Goal: Task Accomplishment & Management: Complete application form

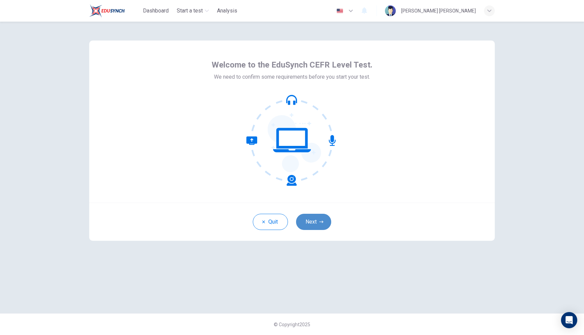
click at [313, 224] on button "Next" at bounding box center [313, 222] width 35 height 16
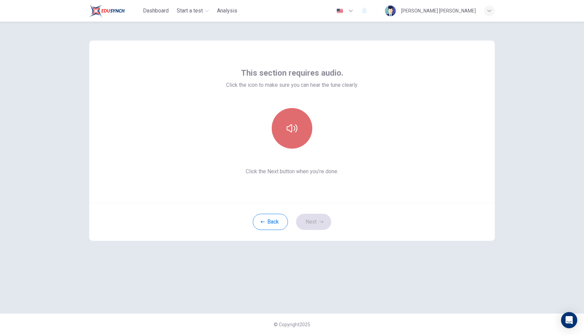
click at [301, 123] on button "button" at bounding box center [292, 128] width 41 height 41
click at [301, 124] on button "button" at bounding box center [292, 128] width 41 height 41
click at [323, 222] on button "Next" at bounding box center [313, 222] width 35 height 16
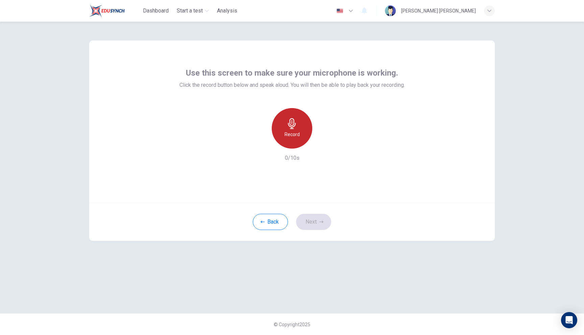
click at [297, 131] on h6 "Record" at bounding box center [292, 135] width 15 height 8
click at [272, 133] on div "Stop" at bounding box center [292, 128] width 73 height 41
click at [282, 133] on div "Stop" at bounding box center [292, 128] width 41 height 41
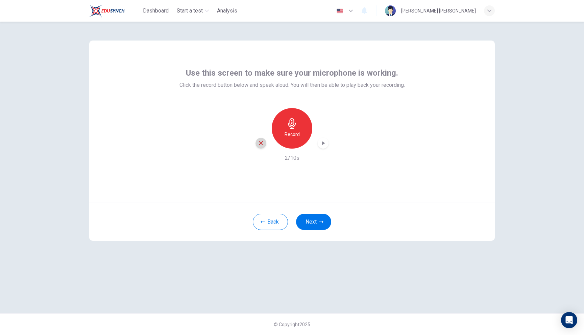
click at [263, 144] on icon "button" at bounding box center [261, 143] width 6 height 6
click at [292, 132] on h6 "Record" at bounding box center [292, 135] width 15 height 8
click at [292, 132] on h6 "Stop" at bounding box center [292, 135] width 10 height 8
click at [322, 139] on div "button" at bounding box center [323, 143] width 11 height 11
click at [260, 142] on icon "button" at bounding box center [261, 143] width 6 height 6
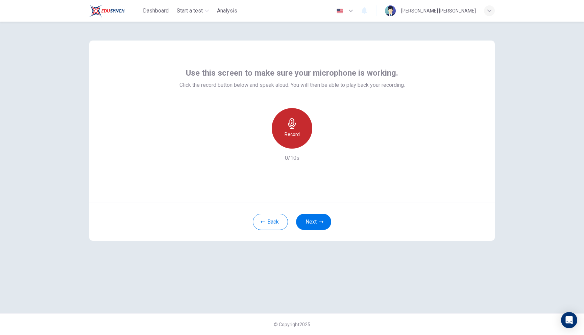
click at [307, 126] on div "Record" at bounding box center [292, 128] width 41 height 41
click at [307, 126] on div "Stop" at bounding box center [292, 128] width 41 height 41
click at [263, 145] on icon "button" at bounding box center [261, 143] width 6 height 6
click at [326, 226] on button "Next" at bounding box center [313, 222] width 35 height 16
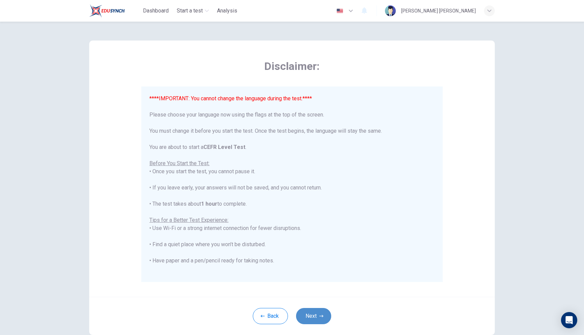
click at [319, 313] on button "Next" at bounding box center [313, 316] width 35 height 16
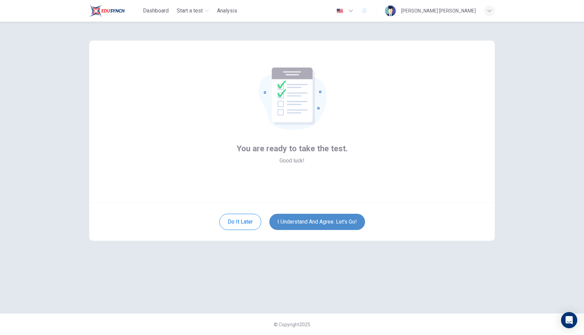
click at [343, 224] on button "I understand and agree. Let’s go!" at bounding box center [318, 222] width 96 height 16
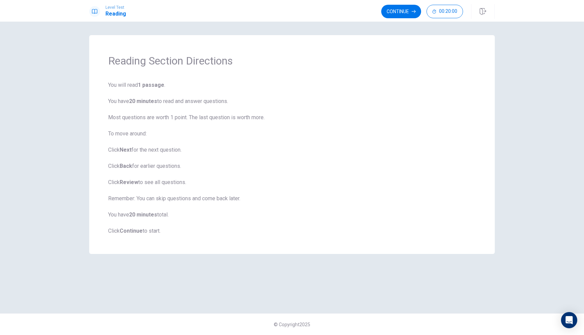
click at [336, 218] on span "You will read 1 passage . You have 20 minutes to read and answer questions. Mos…" at bounding box center [292, 158] width 368 height 154
click at [134, 230] on b "Continue" at bounding box center [131, 231] width 23 height 6
click at [401, 7] on button "Continue" at bounding box center [401, 12] width 40 height 14
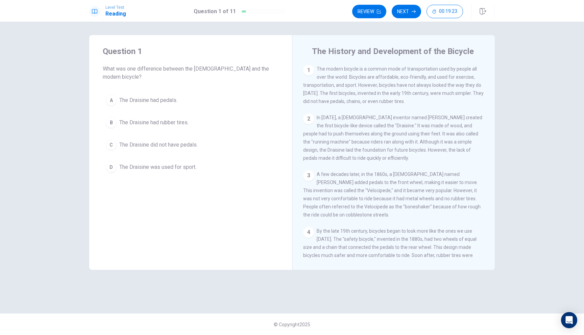
click at [436, 96] on span "The modern bicycle is a common mode of transportation used by people all over t…" at bounding box center [393, 85] width 181 height 38
click at [482, 144] on div "2 In [DATE], a [DEMOGRAPHIC_DATA] inventor named [PERSON_NAME] created the firs…" at bounding box center [393, 138] width 181 height 49
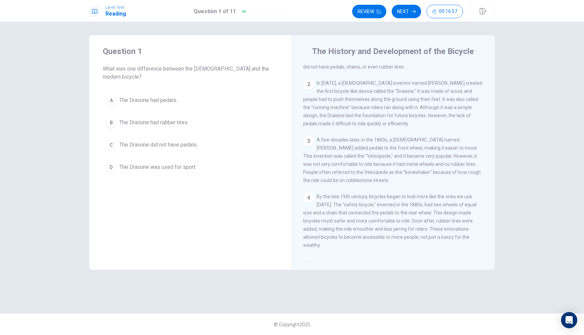
scroll to position [35, 0]
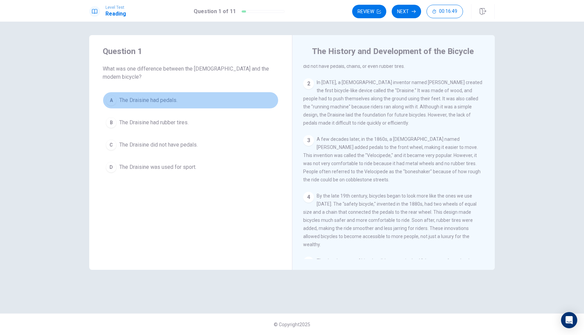
click at [113, 95] on div "A" at bounding box center [111, 100] width 11 height 11
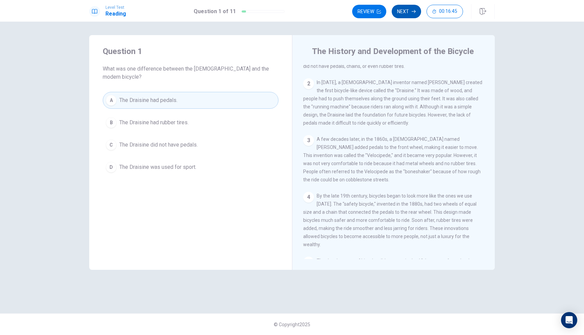
click at [399, 8] on button "Next" at bounding box center [406, 12] width 29 height 14
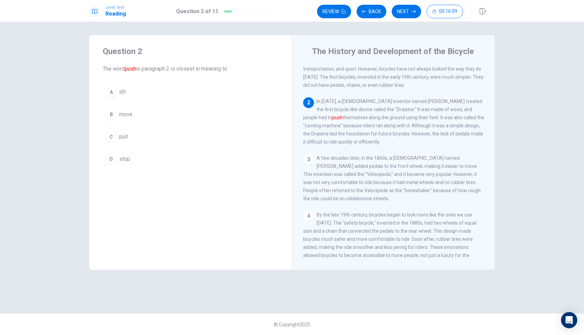
scroll to position [0, 0]
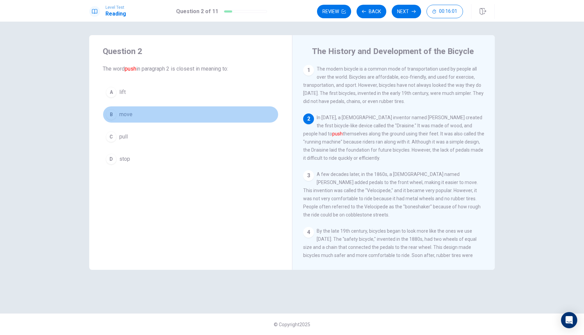
click at [111, 113] on div "B" at bounding box center [111, 114] width 11 height 11
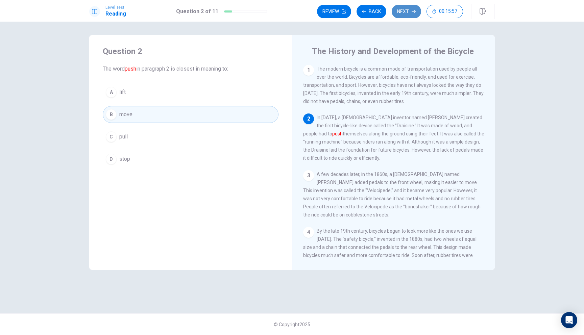
click at [404, 15] on button "Next" at bounding box center [406, 12] width 29 height 14
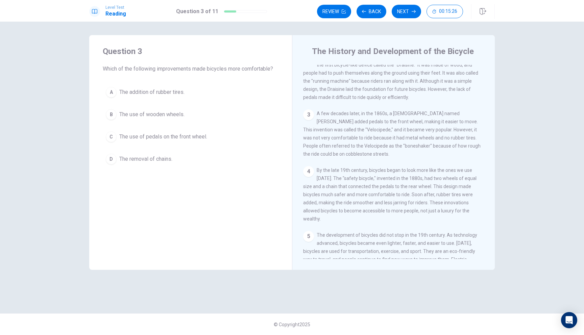
scroll to position [57, 0]
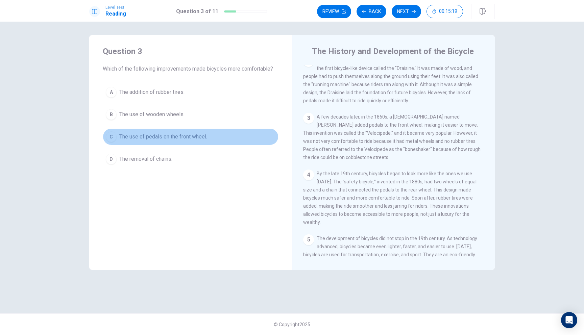
click at [114, 133] on div "C" at bounding box center [111, 137] width 11 height 11
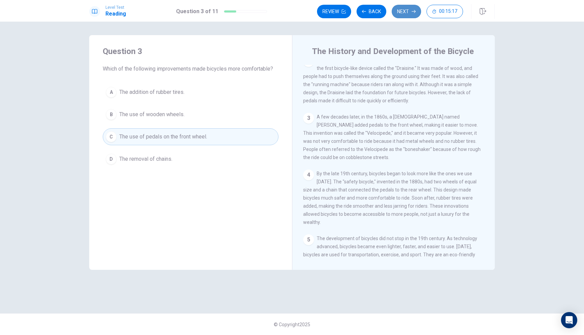
click at [407, 9] on button "Next" at bounding box center [406, 12] width 29 height 14
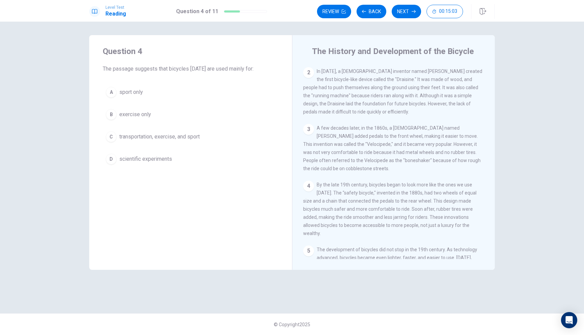
scroll to position [91, 0]
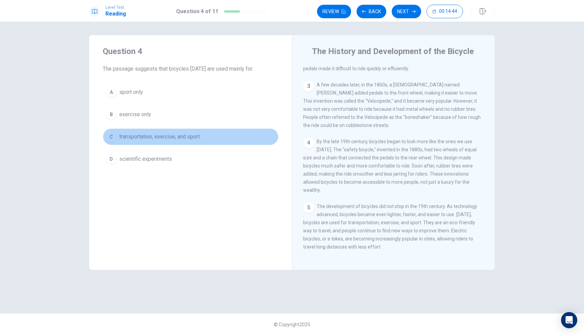
click at [114, 135] on div "C" at bounding box center [111, 137] width 11 height 11
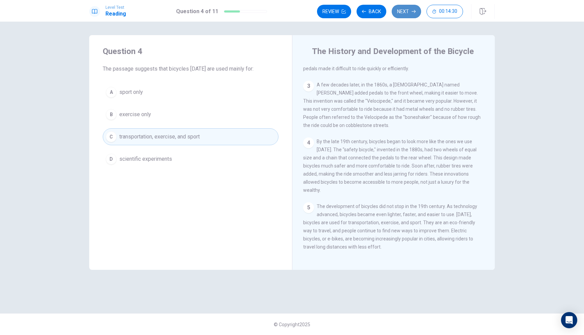
click at [410, 10] on button "Next" at bounding box center [406, 12] width 29 height 14
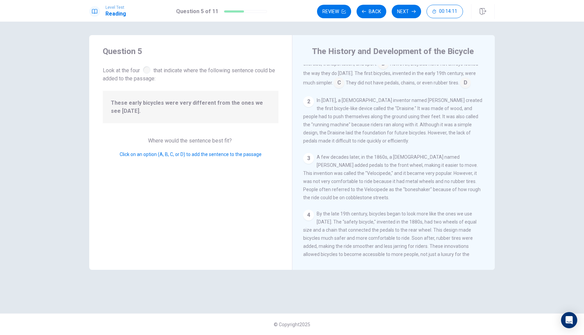
scroll to position [0, 0]
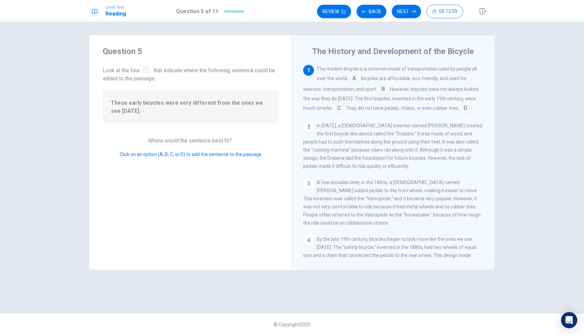
drag, startPoint x: 207, startPoint y: 104, endPoint x: 250, endPoint y: 102, distance: 43.0
click at [251, 102] on span "These early bicycles were very different from the ones we see [DATE]." at bounding box center [191, 107] width 160 height 16
click at [334, 110] on input at bounding box center [339, 108] width 11 height 11
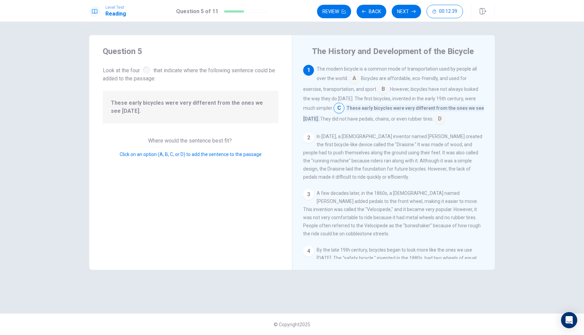
click at [484, 125] on div "1 The modern bicycle is a common mode of transportation used by people all over…" at bounding box center [398, 162] width 190 height 194
click at [412, 10] on button "Next" at bounding box center [406, 12] width 29 height 14
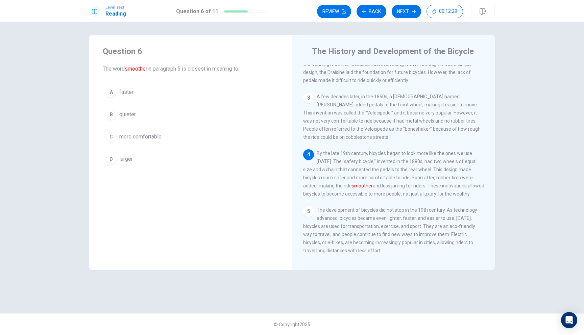
scroll to position [91, 0]
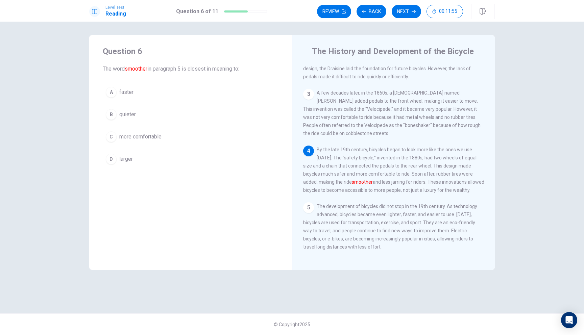
click at [328, 183] on div "4 By the late 19th century, bicycles began to look more like the ones we use [D…" at bounding box center [393, 170] width 181 height 49
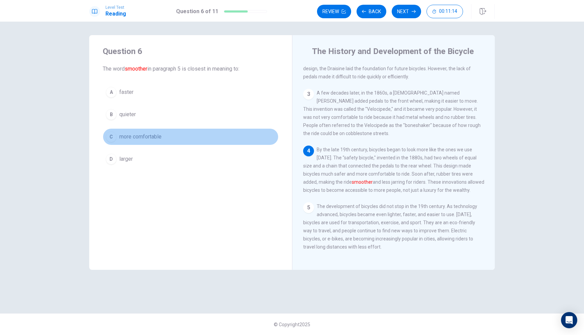
click at [115, 134] on div "C" at bounding box center [111, 137] width 11 height 11
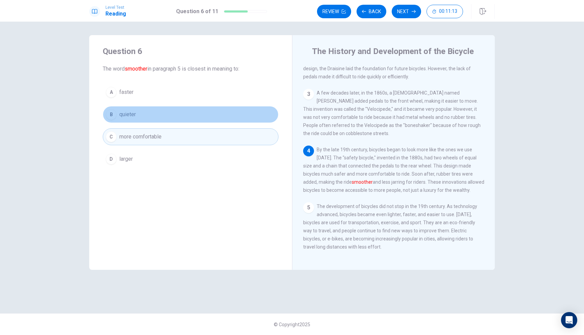
click at [112, 119] on div "B" at bounding box center [111, 114] width 11 height 11
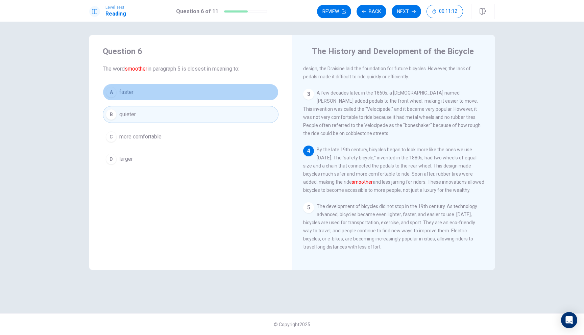
click at [111, 95] on div "A" at bounding box center [111, 92] width 11 height 11
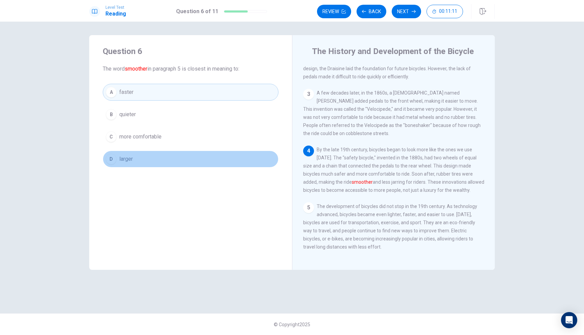
click at [120, 158] on span "larger" at bounding box center [126, 159] width 14 height 8
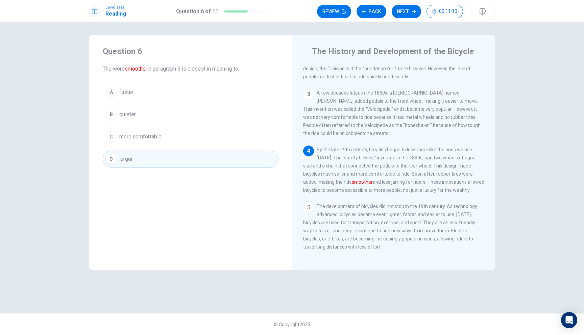
click at [120, 148] on div "A faster B quieter C more comfortable D larger" at bounding box center [191, 126] width 176 height 84
click at [125, 128] on div "A faster B quieter C more comfortable D larger" at bounding box center [191, 126] width 176 height 84
click at [114, 129] on button "C more comfortable" at bounding box center [191, 137] width 176 height 17
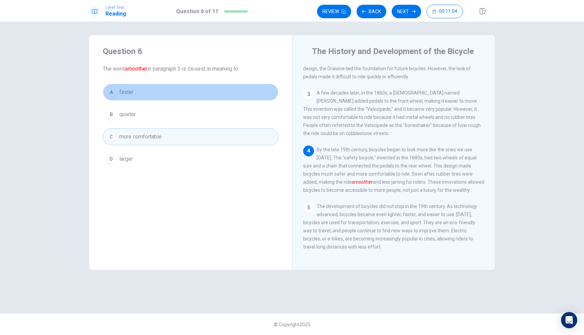
click at [111, 95] on div "A" at bounding box center [111, 92] width 11 height 11
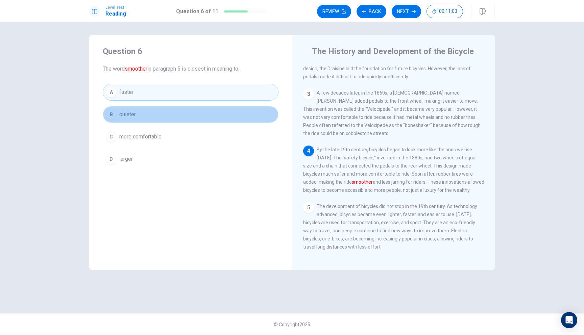
click at [114, 120] on button "B quieter" at bounding box center [191, 114] width 176 height 17
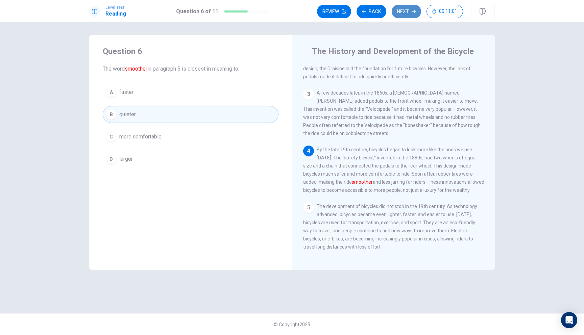
click at [411, 14] on button "Next" at bounding box center [406, 12] width 29 height 14
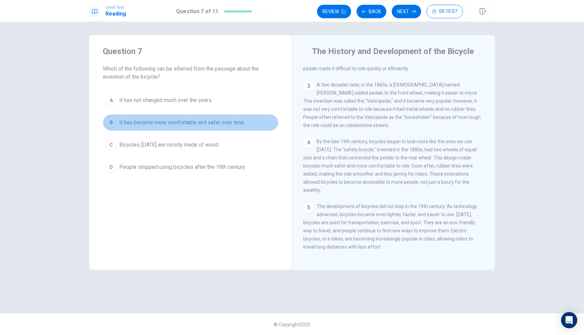
click at [194, 127] on button "B It has become more comfortable and safer over time." at bounding box center [191, 122] width 176 height 17
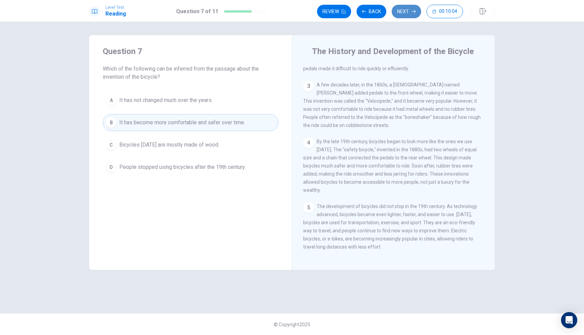
click at [409, 8] on button "Next" at bounding box center [406, 12] width 29 height 14
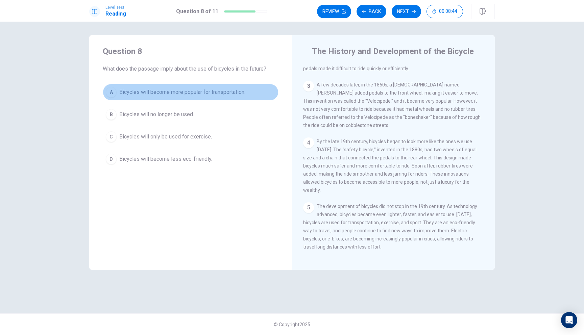
click at [137, 91] on span "Bicycles will become more popular for transportation." at bounding box center [182, 92] width 126 height 8
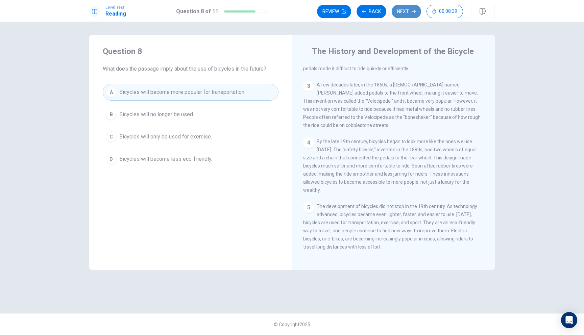
click at [412, 13] on icon "button" at bounding box center [414, 11] width 4 height 4
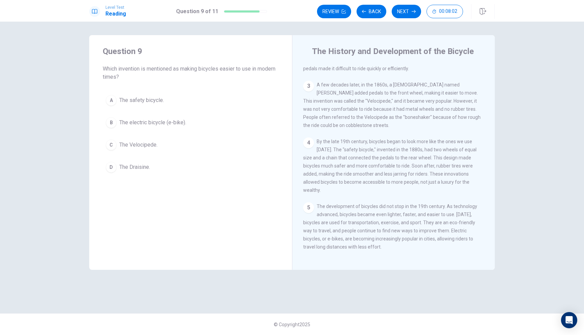
drag, startPoint x: 104, startPoint y: 69, endPoint x: 158, endPoint y: 74, distance: 54.4
click at [158, 75] on span "Which invention is mentioned as making bicycles easier to use in modern times?" at bounding box center [191, 73] width 176 height 16
drag, startPoint x: 158, startPoint y: 74, endPoint x: 113, endPoint y: 53, distance: 50.2
click at [113, 53] on div "Question 9 Which invention is mentioned as making bicycles easier to use in mod…" at bounding box center [191, 63] width 176 height 35
drag, startPoint x: 119, startPoint y: 70, endPoint x: 142, endPoint y: 69, distance: 22.7
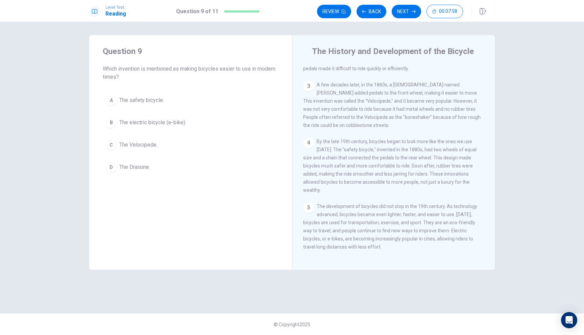
click at [142, 69] on span "Which invention is mentioned as making bicycles easier to use in modern times?" at bounding box center [191, 73] width 176 height 16
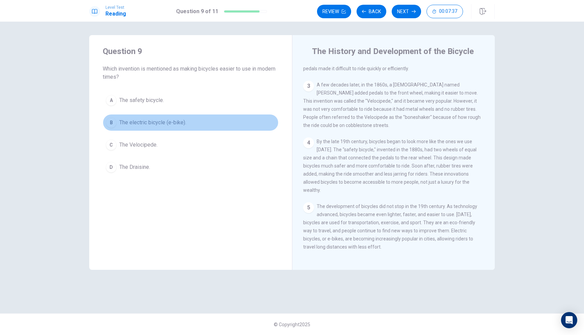
click at [132, 125] on span "The electric bicycle (e-bike)." at bounding box center [152, 123] width 67 height 8
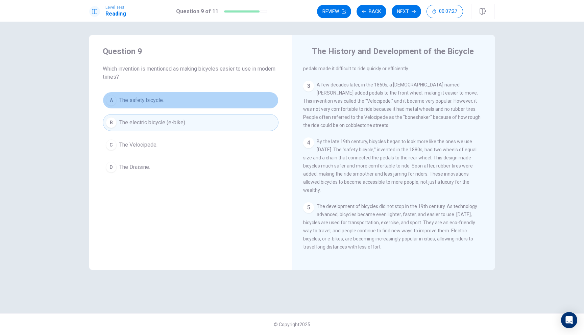
click at [167, 105] on button "A The safety bicycle." at bounding box center [191, 100] width 176 height 17
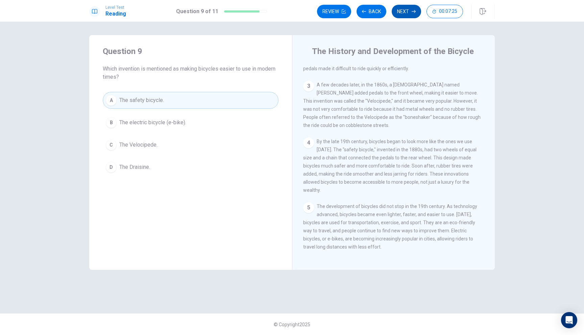
click at [411, 12] on button "Next" at bounding box center [406, 12] width 29 height 14
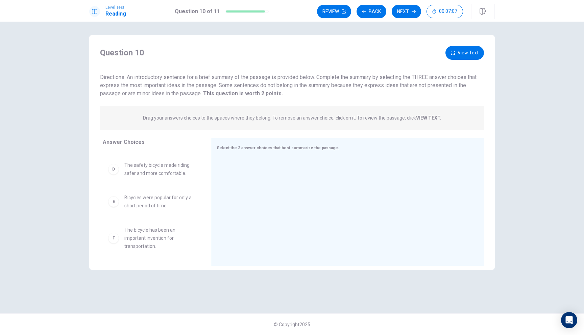
scroll to position [0, 0]
drag, startPoint x: 117, startPoint y: 172, endPoint x: 118, endPoint y: 159, distance: 12.6
drag, startPoint x: 171, startPoint y: 195, endPoint x: 299, endPoint y: 184, distance: 129.0
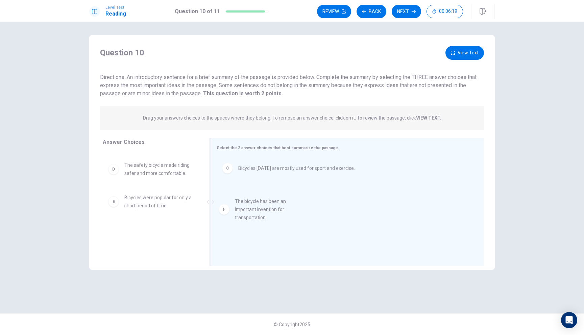
drag, startPoint x: 163, startPoint y: 246, endPoint x: 276, endPoint y: 215, distance: 117.1
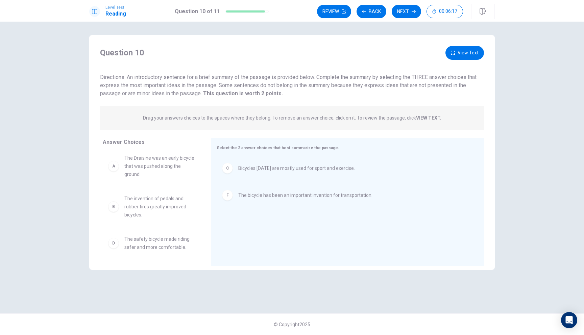
scroll to position [0, 0]
drag, startPoint x: 160, startPoint y: 209, endPoint x: 294, endPoint y: 217, distance: 134.2
drag, startPoint x: 293, startPoint y: 204, endPoint x: 293, endPoint y: 207, distance: 3.4
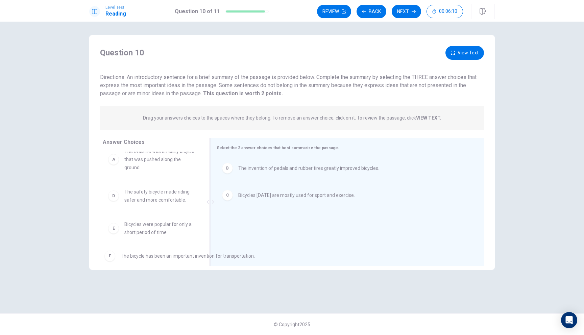
drag, startPoint x: 290, startPoint y: 222, endPoint x: 172, endPoint y: 256, distance: 122.2
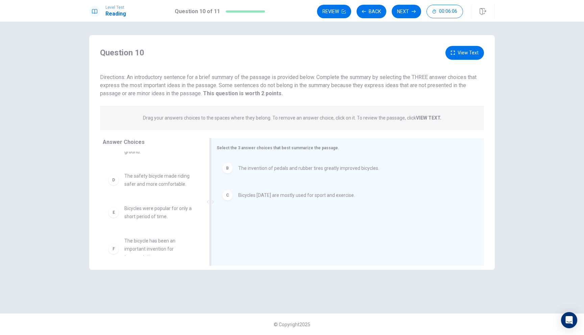
scroll to position [25, 0]
drag, startPoint x: 148, startPoint y: 185, endPoint x: 252, endPoint y: 237, distance: 116.8
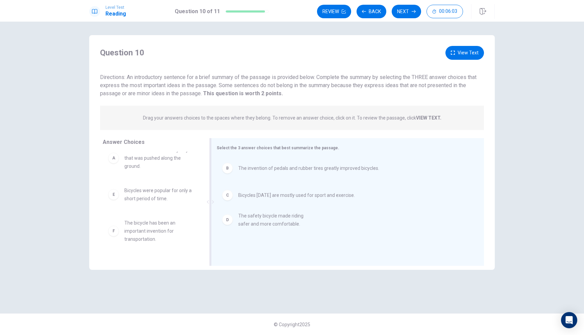
scroll to position [4, 0]
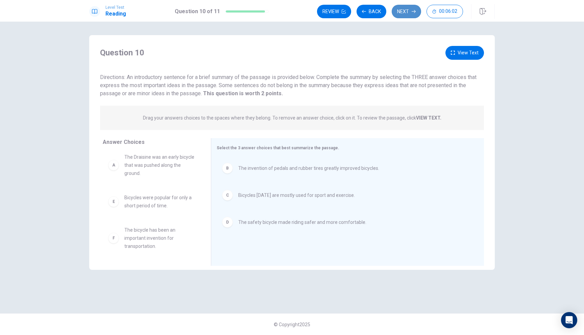
click at [405, 9] on button "Next" at bounding box center [406, 12] width 29 height 14
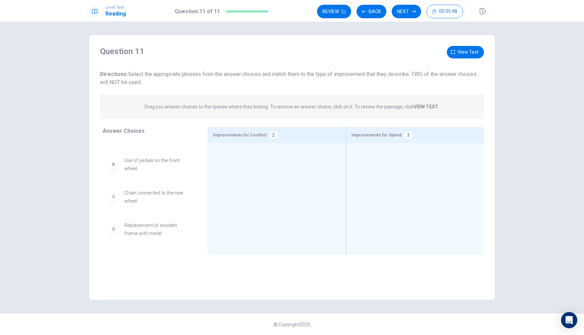
scroll to position [0, 0]
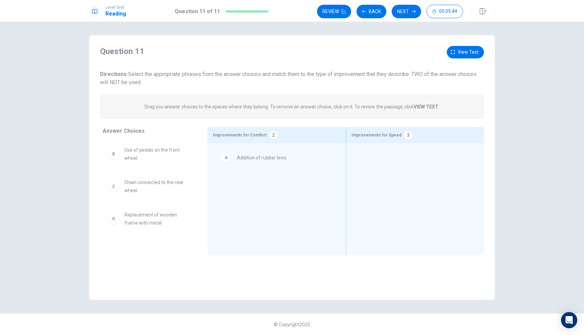
drag, startPoint x: 144, startPoint y: 154, endPoint x: 258, endPoint y: 161, distance: 114.2
drag, startPoint x: 140, startPoint y: 155, endPoint x: 409, endPoint y: 160, distance: 268.6
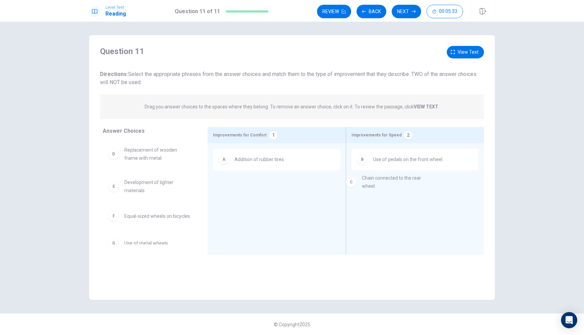
drag, startPoint x: 138, startPoint y: 156, endPoint x: 378, endPoint y: 184, distance: 241.5
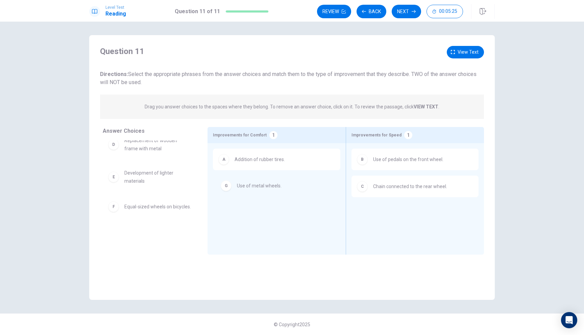
drag, startPoint x: 126, startPoint y: 238, endPoint x: 243, endPoint y: 186, distance: 127.8
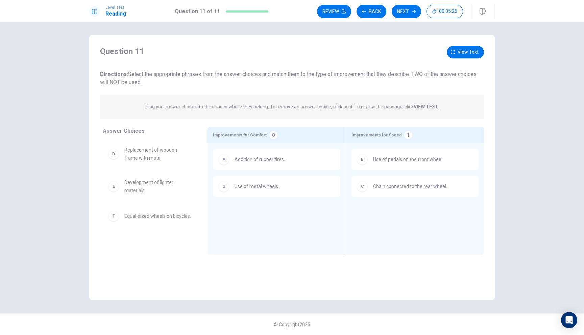
scroll to position [0, 0]
drag, startPoint x: 149, startPoint y: 222, endPoint x: 250, endPoint y: 222, distance: 100.8
drag, startPoint x: 119, startPoint y: 214, endPoint x: 251, endPoint y: 217, distance: 131.9
drag, startPoint x: 126, startPoint y: 222, endPoint x: 249, endPoint y: 214, distance: 123.0
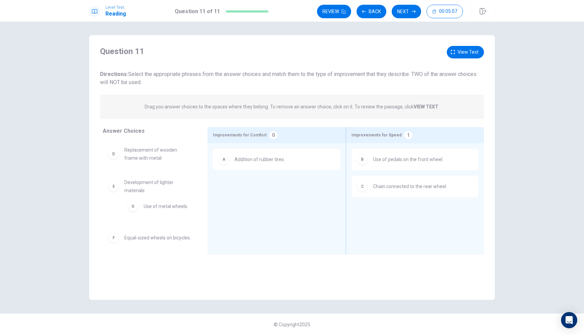
drag, startPoint x: 265, startPoint y: 190, endPoint x: 169, endPoint y: 210, distance: 97.8
drag, startPoint x: 157, startPoint y: 152, endPoint x: 168, endPoint y: 155, distance: 12.3
click at [161, 177] on div "E Development of lighter materials" at bounding box center [150, 186] width 94 height 27
drag, startPoint x: 130, startPoint y: 197, endPoint x: 241, endPoint y: 198, distance: 111.3
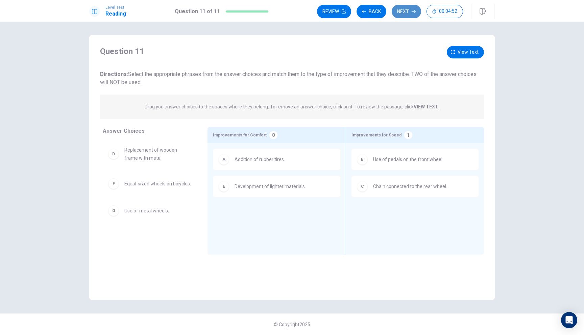
click at [406, 5] on button "Next" at bounding box center [406, 12] width 29 height 14
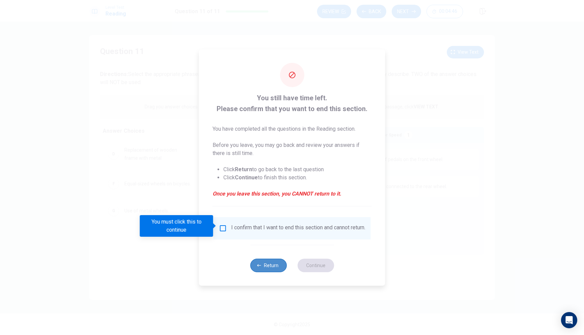
click at [268, 272] on button "Return" at bounding box center [268, 266] width 37 height 14
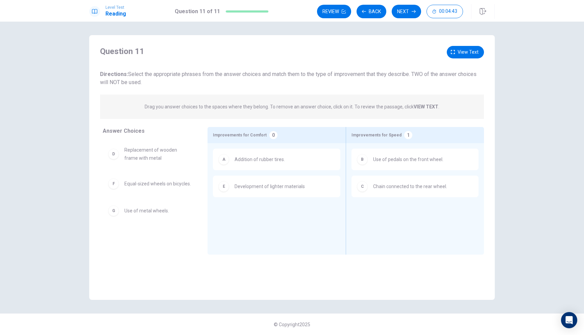
click at [201, 43] on div "Question 11 View text Directions: Select the appropriate phrases from the answe…" at bounding box center [292, 167] width 406 height 265
click at [365, 9] on button "Back" at bounding box center [372, 12] width 30 height 14
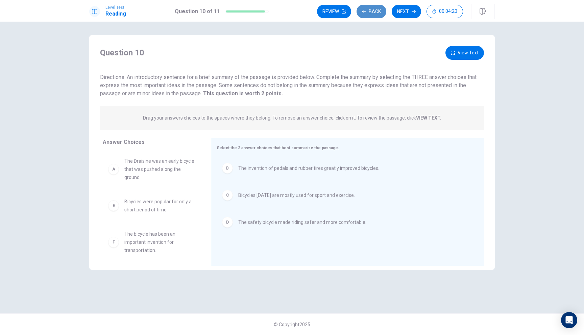
click at [368, 11] on button "Back" at bounding box center [372, 12] width 30 height 14
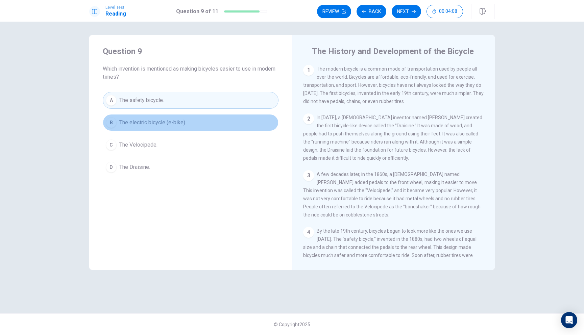
click at [184, 130] on button "B The electric bicycle (e-bike)." at bounding box center [191, 122] width 176 height 17
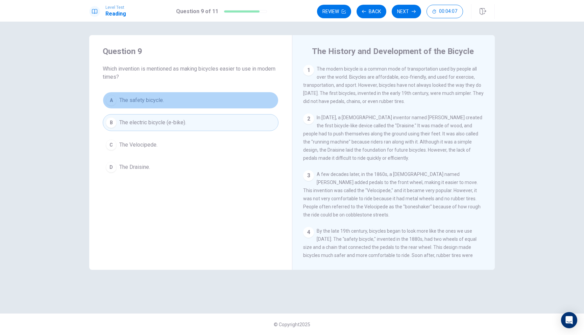
click at [185, 93] on button "A The safety bicycle." at bounding box center [191, 100] width 176 height 17
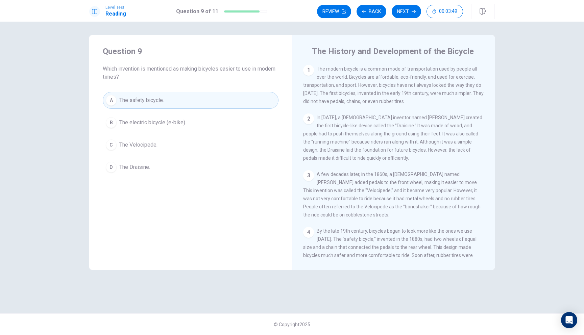
click at [195, 125] on button "B The electric bicycle (e-bike)." at bounding box center [191, 122] width 176 height 17
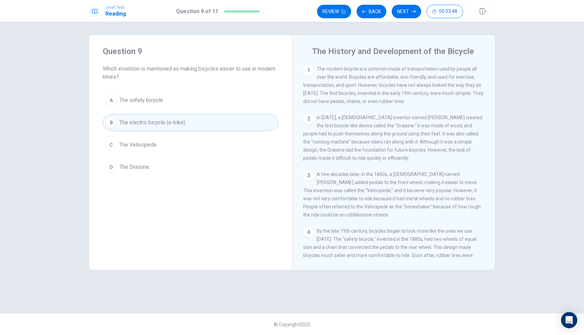
click at [194, 97] on button "A The safety bicycle." at bounding box center [191, 100] width 176 height 17
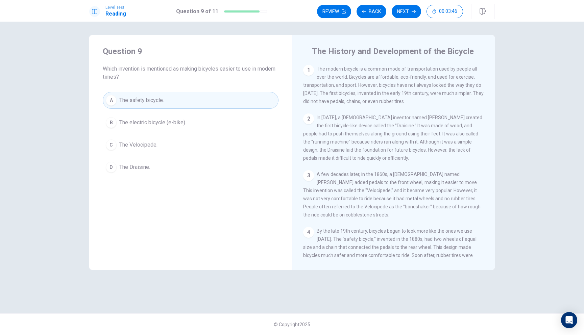
click at [155, 113] on div "A The safety bicycle. B The electric bicycle (e-bike). C The Velocipede. D The …" at bounding box center [191, 134] width 176 height 84
click at [380, 14] on button "Back" at bounding box center [372, 12] width 30 height 14
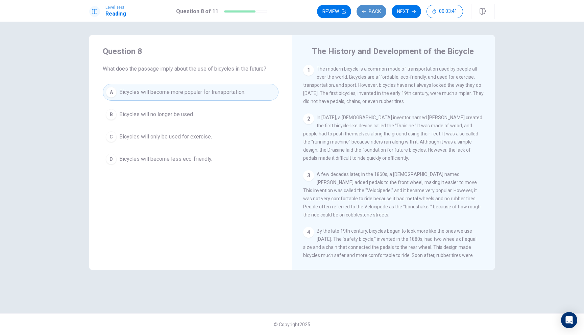
click at [379, 14] on button "Back" at bounding box center [372, 12] width 30 height 14
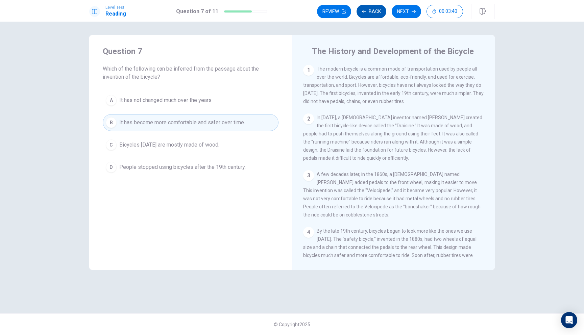
click at [379, 14] on button "Back" at bounding box center [372, 12] width 30 height 14
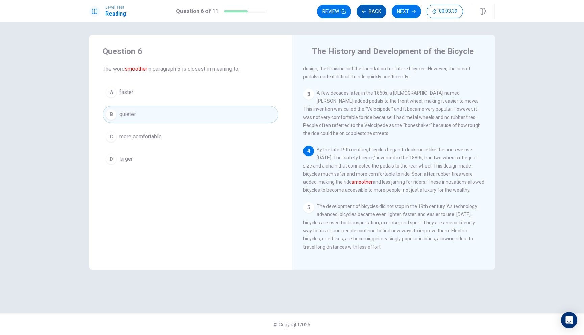
scroll to position [91, 0]
click at [378, 13] on button "Back" at bounding box center [372, 12] width 30 height 14
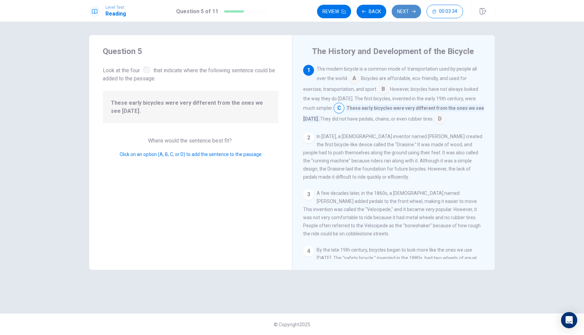
click at [397, 9] on button "Next" at bounding box center [406, 12] width 29 height 14
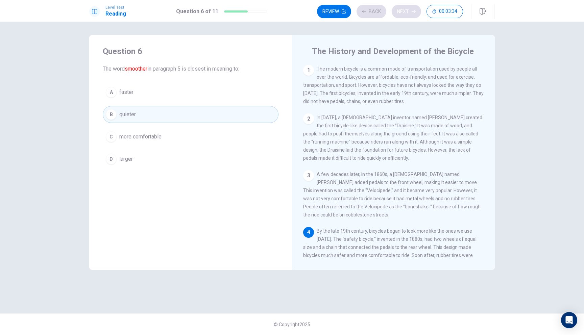
click at [397, 9] on div "Review Back Next 00:03:34" at bounding box center [390, 12] width 146 height 14
click at [397, 9] on div "Review Back Next 00:03:33" at bounding box center [390, 12] width 146 height 14
click at [403, 10] on button "Next" at bounding box center [406, 12] width 29 height 14
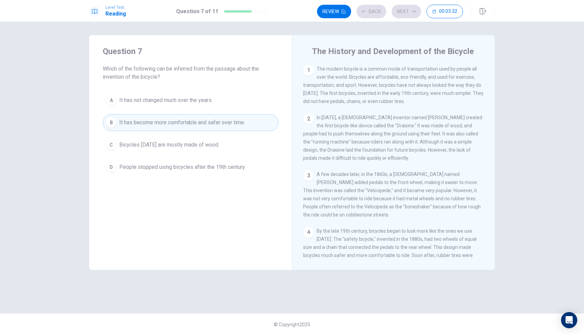
click at [403, 10] on div "Review Back Next 00:03:32" at bounding box center [390, 12] width 146 height 14
click at [403, 10] on button "Next" at bounding box center [406, 12] width 29 height 14
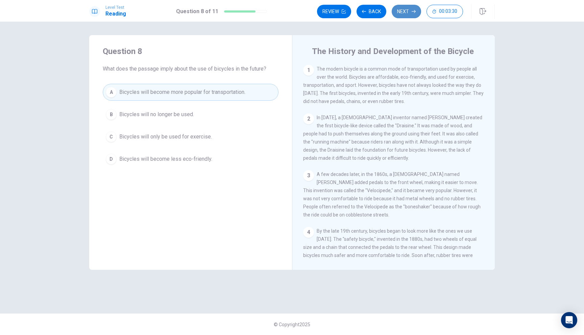
click at [404, 11] on button "Next" at bounding box center [406, 12] width 29 height 14
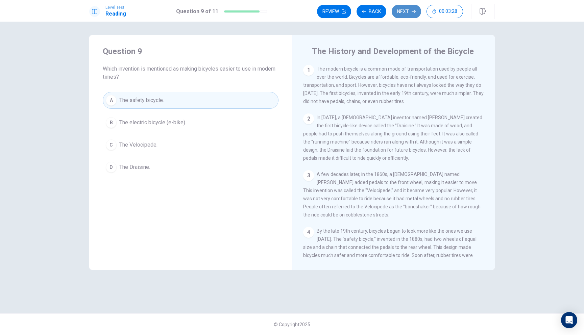
click at [404, 11] on button "Next" at bounding box center [406, 12] width 29 height 14
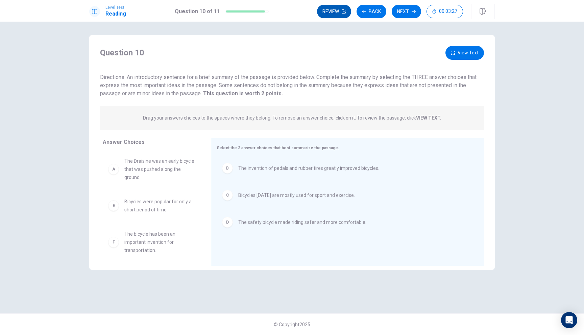
click at [339, 14] on button "Review" at bounding box center [334, 12] width 34 height 14
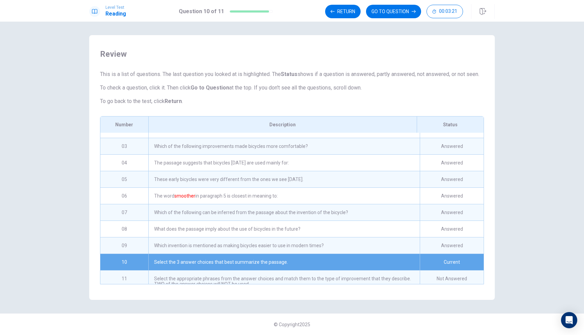
scroll to position [36, 0]
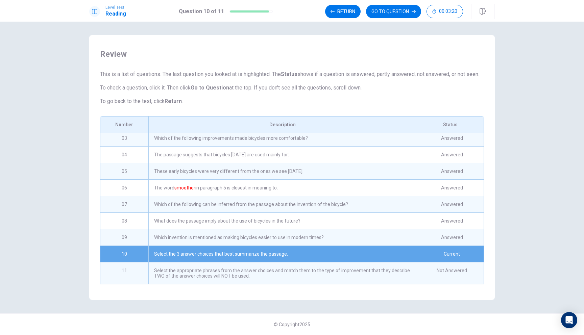
click at [293, 253] on div "Select the 3 answer choices that best summarize the passage." at bounding box center [284, 254] width 272 height 16
click at [334, 259] on div "Select the 3 answer choices that best summarize the passage." at bounding box center [284, 254] width 272 height 16
click at [445, 256] on div "Current" at bounding box center [452, 254] width 64 height 16
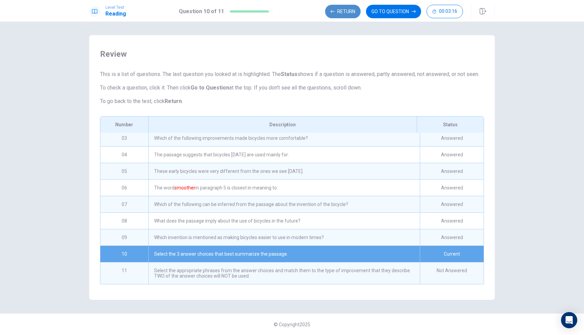
click at [349, 7] on button "Return" at bounding box center [343, 12] width 36 height 14
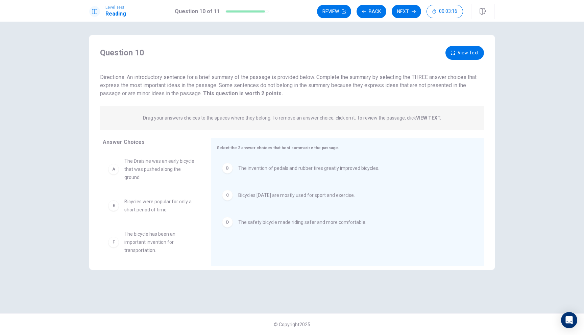
scroll to position [0, 0]
click at [349, 7] on button "Review" at bounding box center [334, 12] width 34 height 14
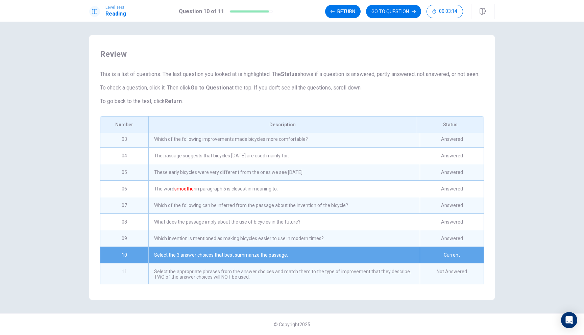
scroll to position [36, 0]
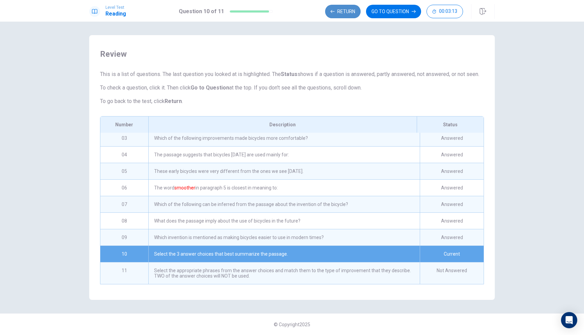
click at [352, 10] on button "Return" at bounding box center [343, 12] width 36 height 14
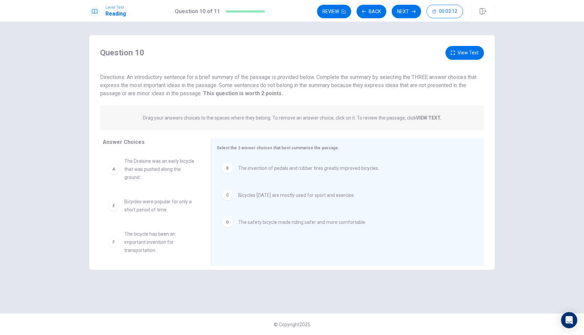
scroll to position [0, 0]
drag, startPoint x: 146, startPoint y: 210, endPoint x: 247, endPoint y: 250, distance: 108.2
drag, startPoint x: 120, startPoint y: 211, endPoint x: 249, endPoint y: 254, distance: 135.9
click at [331, 13] on button "Review" at bounding box center [334, 12] width 34 height 14
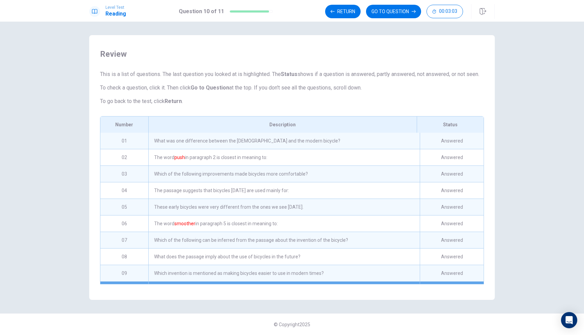
scroll to position [36, 0]
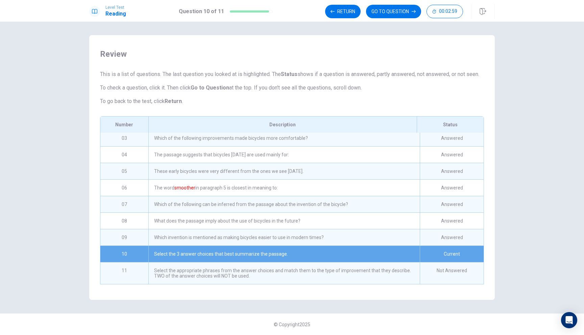
click at [318, 279] on div "Select the appropriate phrases from the answer choices and match them to the ty…" at bounding box center [284, 274] width 272 height 22
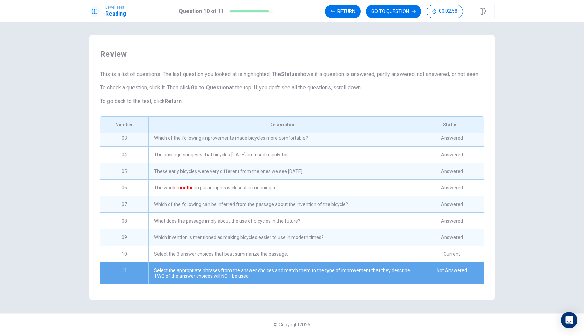
click at [321, 279] on div "Select the appropriate phrases from the answer choices and match them to the ty…" at bounding box center [284, 274] width 272 height 22
click at [385, 9] on button "GO TO QUESTION" at bounding box center [393, 12] width 55 height 14
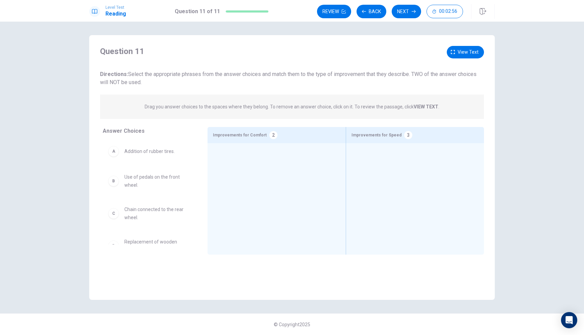
scroll to position [0, 0]
drag, startPoint x: 153, startPoint y: 151, endPoint x: 282, endPoint y: 153, distance: 129.2
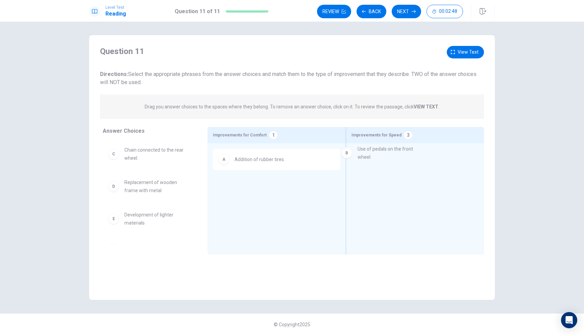
drag, startPoint x: 167, startPoint y: 153, endPoint x: 401, endPoint y: 152, distance: 234.0
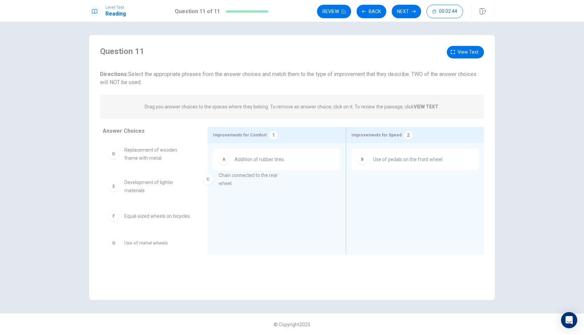
drag, startPoint x: 144, startPoint y: 153, endPoint x: 240, endPoint y: 179, distance: 99.2
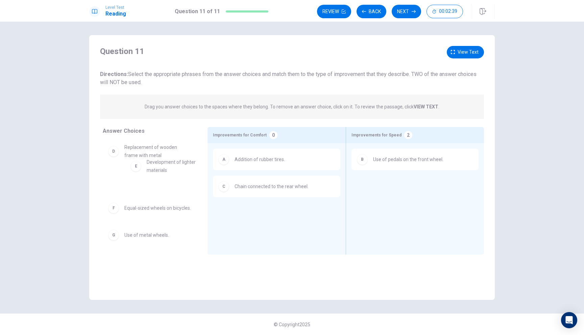
drag, startPoint x: 149, startPoint y: 180, endPoint x: 174, endPoint y: 169, distance: 27.0
drag, startPoint x: 163, startPoint y: 216, endPoint x: 407, endPoint y: 184, distance: 245.9
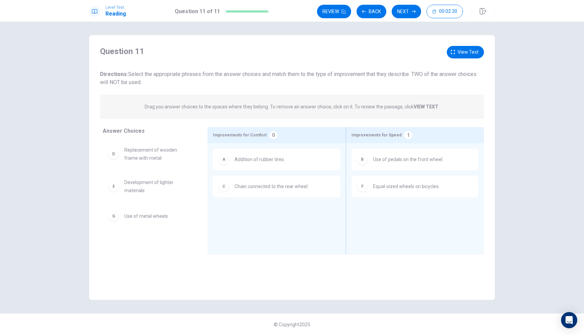
click at [268, 189] on span "Chain connected to the rear wheel." at bounding box center [272, 187] width 74 height 8
click at [335, 7] on button "Review" at bounding box center [334, 12] width 34 height 14
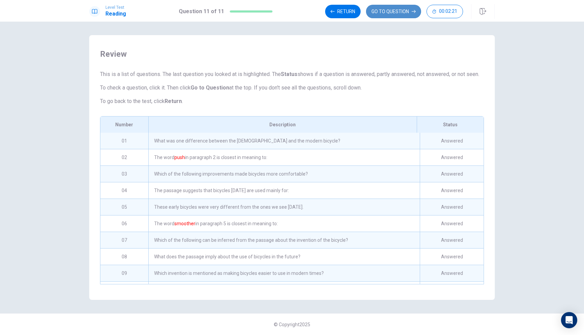
click at [407, 9] on button "GO TO QUESTION" at bounding box center [393, 12] width 55 height 14
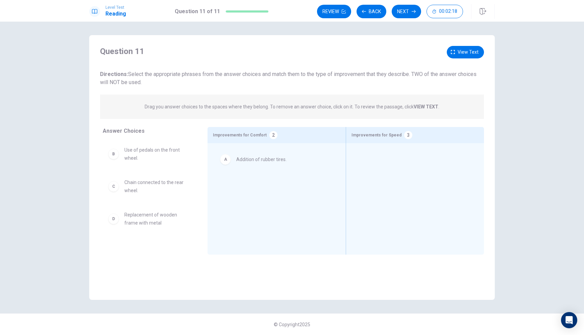
drag, startPoint x: 182, startPoint y: 155, endPoint x: 305, endPoint y: 164, distance: 122.7
click at [155, 191] on span "Chain connected to the rear wheel." at bounding box center [157, 187] width 67 height 16
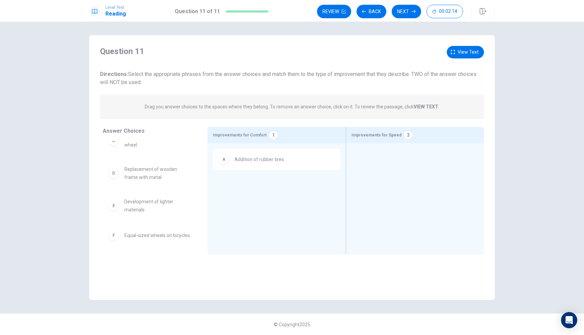
scroll to position [46, 0]
drag, startPoint x: 155, startPoint y: 209, endPoint x: 298, endPoint y: 213, distance: 143.1
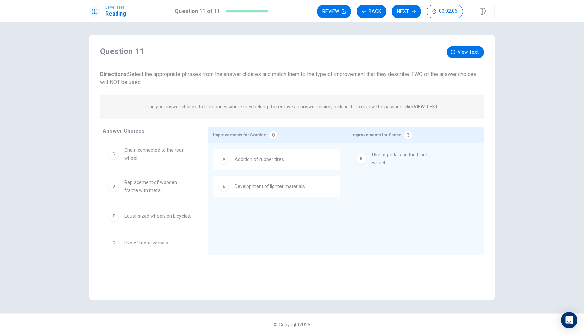
drag, startPoint x: 145, startPoint y: 158, endPoint x: 396, endPoint y: 164, distance: 250.3
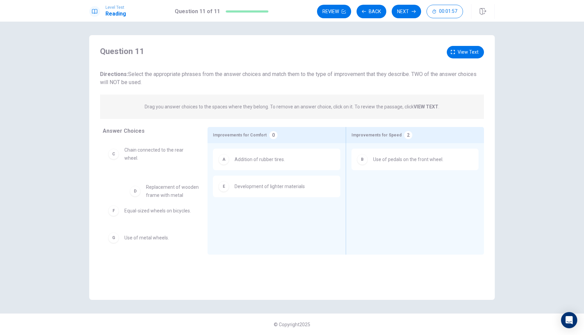
drag, startPoint x: 145, startPoint y: 197, endPoint x: 169, endPoint y: 202, distance: 24.5
drag, startPoint x: 158, startPoint y: 219, endPoint x: 401, endPoint y: 188, distance: 244.8
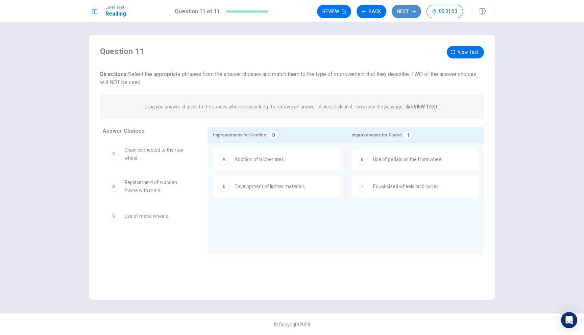
click at [421, 12] on button "Next" at bounding box center [406, 12] width 29 height 14
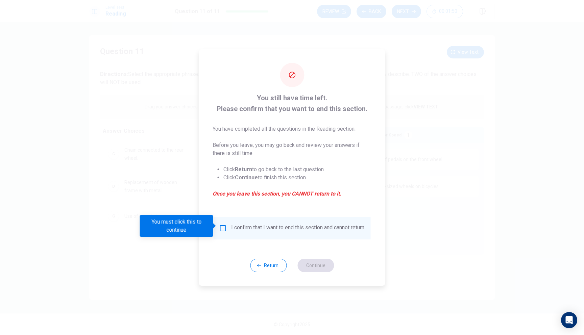
click at [224, 227] on input "You must click this to continue" at bounding box center [223, 229] width 8 height 8
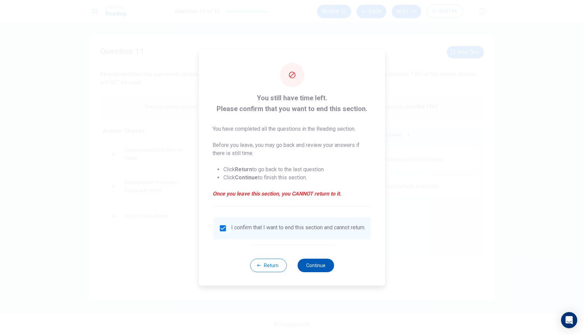
click at [320, 268] on button "Continue" at bounding box center [316, 266] width 37 height 14
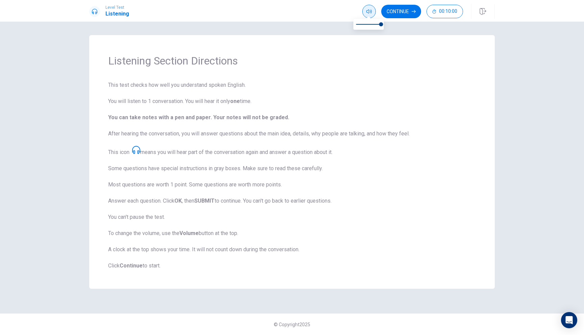
click at [368, 15] on body "Level Test Listening Continue 00:10:00 00:10:00 Continue Listening Section Dire…" at bounding box center [292, 167] width 584 height 335
click at [409, 13] on button "Continue" at bounding box center [401, 12] width 40 height 14
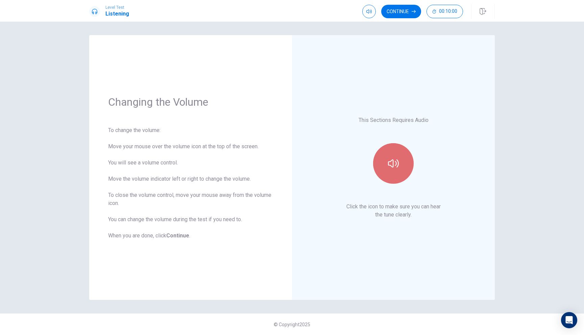
click at [398, 177] on button "button" at bounding box center [393, 163] width 41 height 41
click at [398, 176] on button "button" at bounding box center [393, 163] width 41 height 41
click at [397, 176] on button "button" at bounding box center [393, 163] width 41 height 41
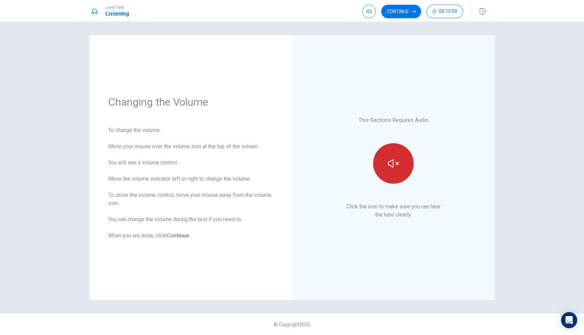
click at [397, 176] on button "button" at bounding box center [393, 163] width 41 height 41
click at [401, 8] on button "Continue" at bounding box center [401, 12] width 40 height 14
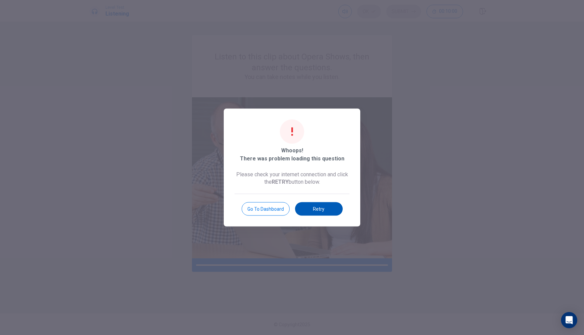
click at [319, 209] on button "Retry" at bounding box center [319, 210] width 48 height 14
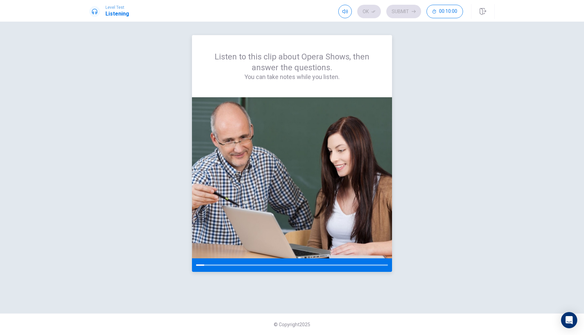
click at [321, 69] on div "Listen to this clip about Opera Shows, then answer the questions. You can take …" at bounding box center [292, 66] width 168 height 30
click at [414, 43] on div "Listen to this clip about Opera Shows, then answer the questions. You can take …" at bounding box center [292, 167] width 406 height 265
click at [361, 63] on div "Listen to this clip about Opera Shows, then answer the questions. You can take …" at bounding box center [292, 66] width 168 height 30
drag, startPoint x: 264, startPoint y: 265, endPoint x: 279, endPoint y: 264, distance: 14.9
click at [279, 264] on div at bounding box center [292, 266] width 200 height 14
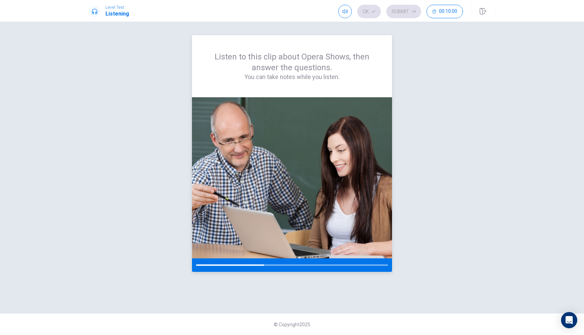
click at [279, 264] on div at bounding box center [292, 266] width 200 height 14
click at [298, 252] on img at bounding box center [292, 177] width 200 height 161
click at [366, 11] on div "Ok Submit 00:10:00" at bounding box center [401, 12] width 125 height 14
click at [367, 9] on div "Ok Submit 00:10:00" at bounding box center [401, 12] width 125 height 14
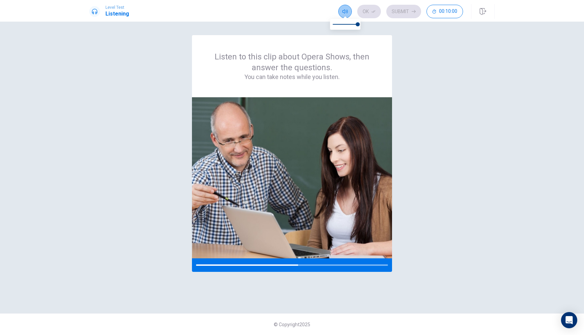
click at [347, 11] on icon "button" at bounding box center [345, 11] width 5 height 5
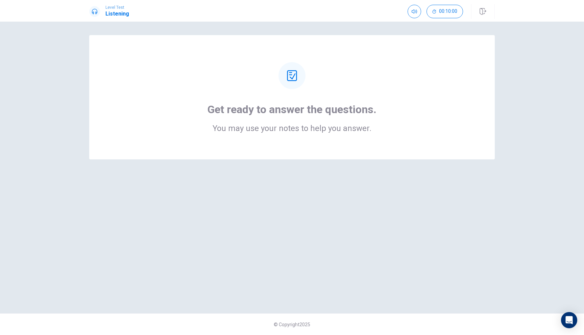
click at [286, 79] on div at bounding box center [292, 75] width 27 height 27
click at [297, 74] on icon at bounding box center [292, 75] width 10 height 11
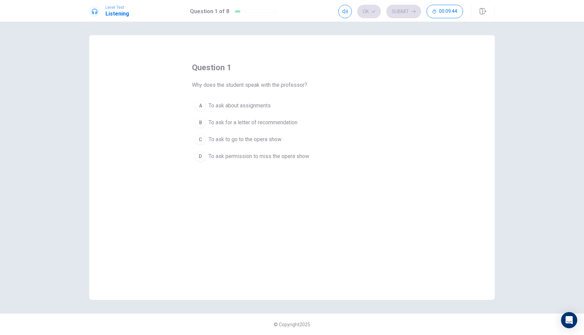
click at [205, 106] on div "A" at bounding box center [200, 105] width 11 height 11
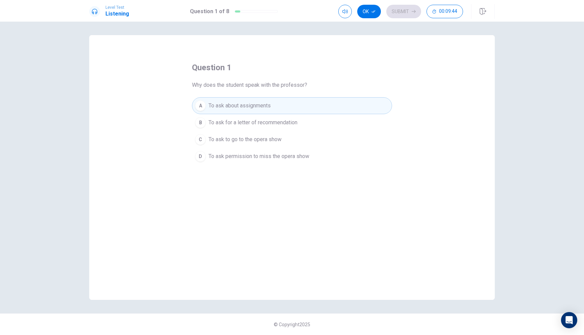
click at [205, 118] on button "B To ask for a letter of recommendation" at bounding box center [292, 122] width 200 height 17
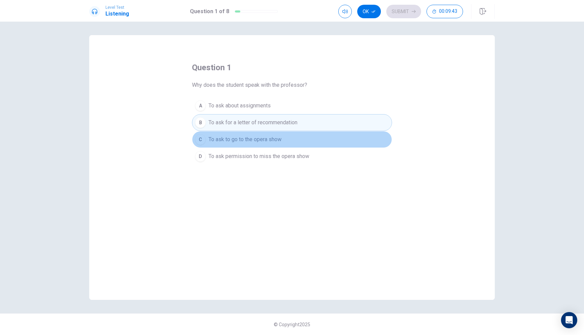
click at [206, 135] on button "C To ask to go to the opera show" at bounding box center [292, 139] width 200 height 17
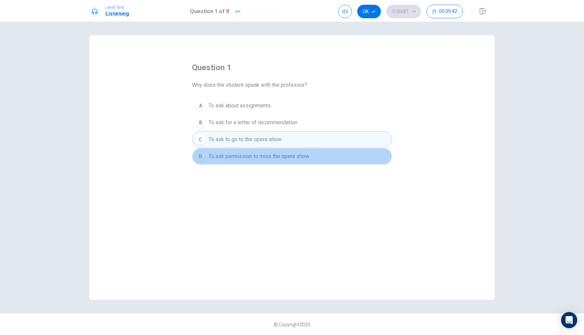
click at [199, 155] on div "D" at bounding box center [200, 156] width 11 height 11
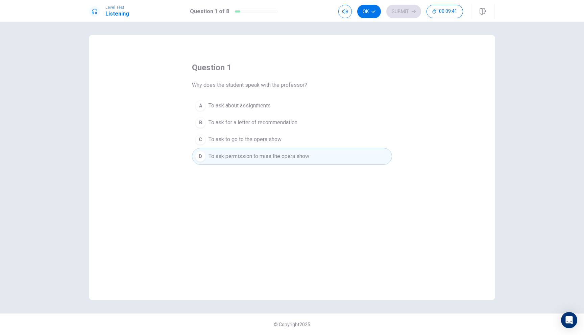
click at [210, 102] on span "To ask about assignments" at bounding box center [240, 106] width 62 height 8
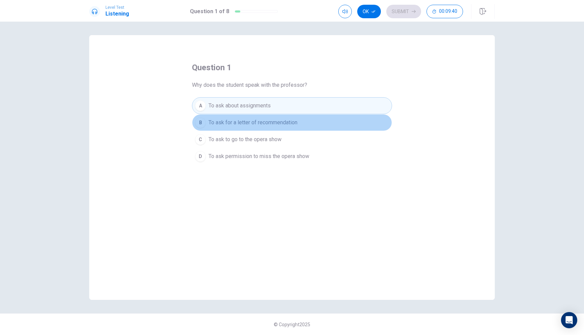
click at [209, 120] on span "To ask for a letter of recommendation" at bounding box center [253, 123] width 89 height 8
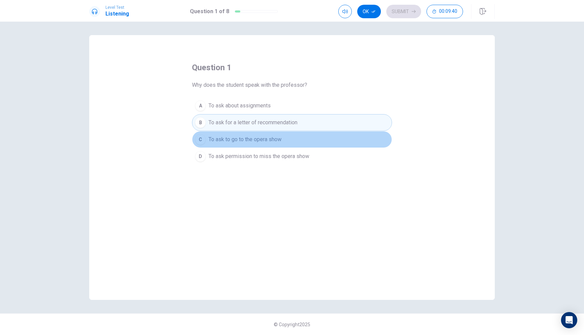
click at [211, 137] on span "To ask to go to the opera show" at bounding box center [245, 140] width 73 height 8
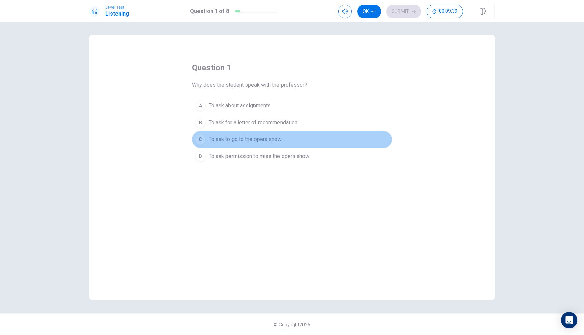
click at [213, 142] on span "To ask to go to the opera show" at bounding box center [245, 140] width 73 height 8
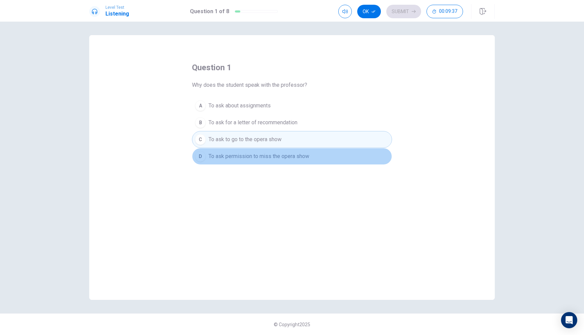
click at [230, 156] on span "To ask permission to miss the opera show" at bounding box center [259, 157] width 101 height 8
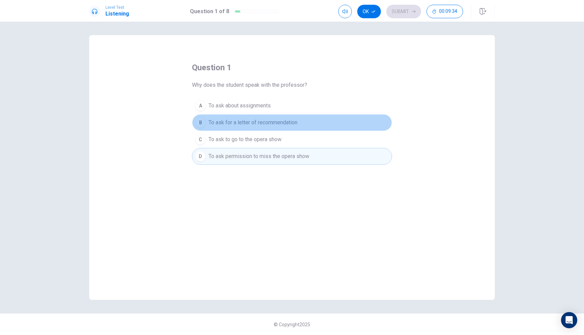
click at [245, 121] on span "To ask for a letter of recommendation" at bounding box center [253, 123] width 89 height 8
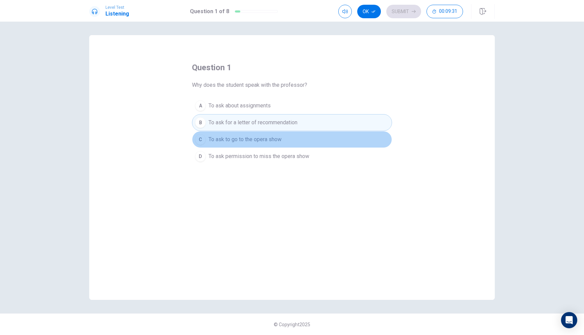
click at [261, 133] on button "C To ask to go to the opera show" at bounding box center [292, 139] width 200 height 17
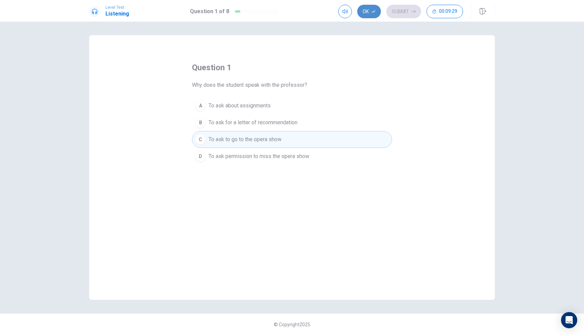
click at [378, 9] on button "Ok" at bounding box center [369, 12] width 24 height 14
click at [418, 10] on button "Submit" at bounding box center [404, 12] width 35 height 14
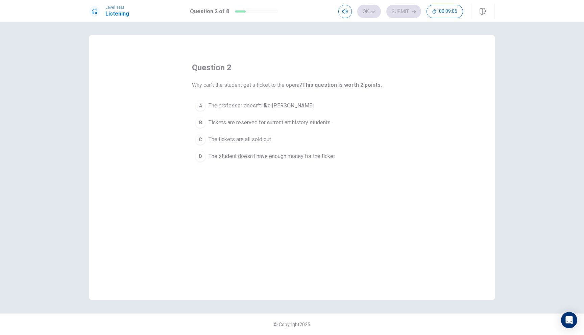
click at [206, 120] on button "B Tickets are reserved for current art history students" at bounding box center [292, 122] width 200 height 17
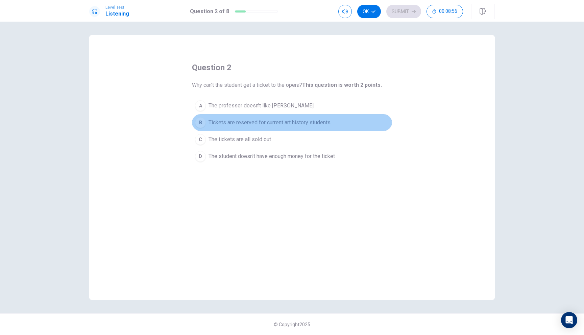
click at [241, 131] on button "B Tickets are reserved for current art history students" at bounding box center [292, 122] width 200 height 17
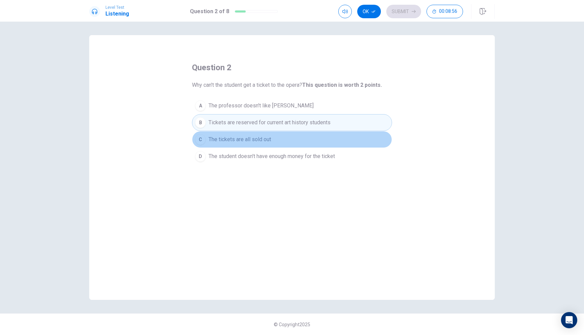
click at [245, 135] on button "C The tickets are all sold out" at bounding box center [292, 139] width 200 height 17
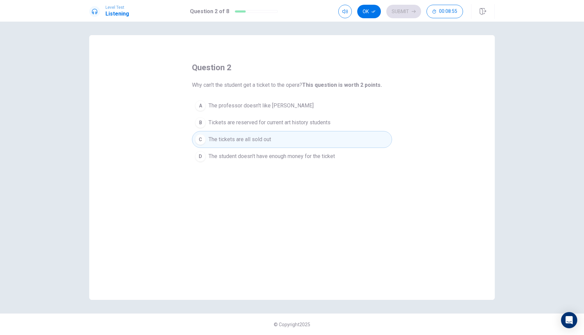
click at [248, 126] on span "Tickets are reserved for current art history students" at bounding box center [270, 123] width 122 height 8
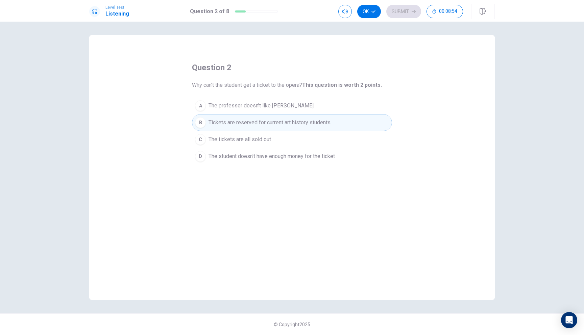
click at [367, 18] on div "Ok Submit 00:08:54" at bounding box center [417, 11] width 157 height 15
click at [371, 4] on div "Level Test Listening Question 2 of 8 Ok Submit 00:08:53" at bounding box center [292, 11] width 584 height 22
click at [371, 7] on button "Ok" at bounding box center [369, 12] width 24 height 14
click at [400, 7] on button "Submit" at bounding box center [404, 12] width 35 height 14
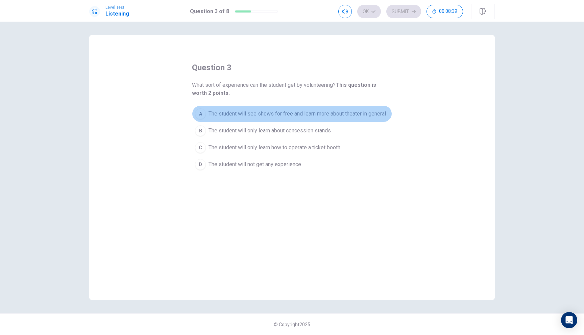
click at [290, 115] on span "The student will see shows for free and learn more about theater in general" at bounding box center [298, 114] width 178 height 8
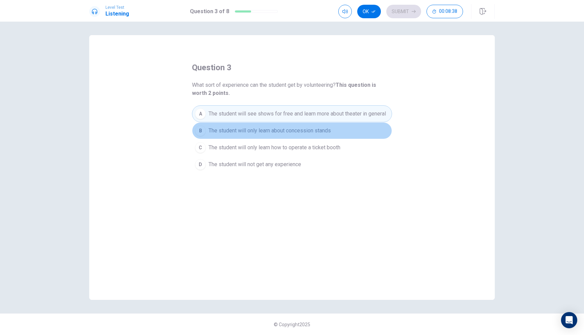
click at [284, 139] on button "B The student will only learn about concession stands" at bounding box center [292, 130] width 200 height 17
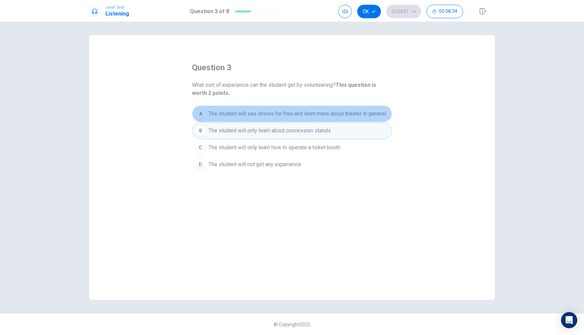
click at [304, 114] on span "The student will see shows for free and learn more about theater in general" at bounding box center [298, 114] width 178 height 8
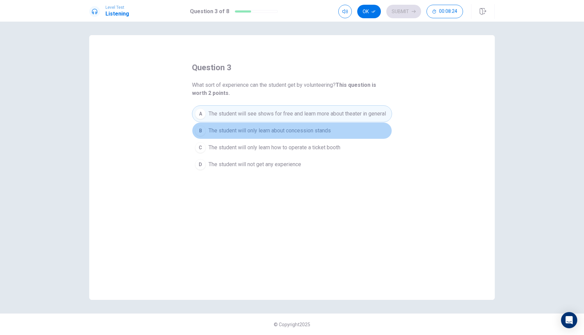
click at [283, 130] on span "The student will only learn about concession stands" at bounding box center [270, 131] width 122 height 8
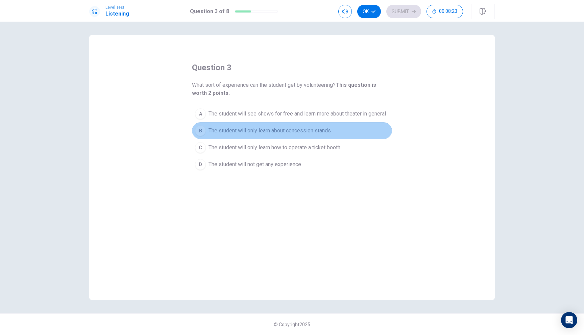
click at [290, 123] on button "B The student will only learn about concession stands" at bounding box center [292, 130] width 200 height 17
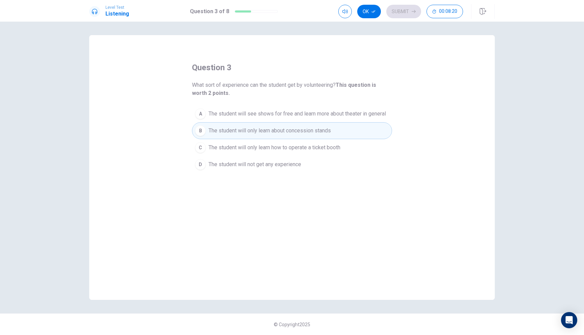
click at [293, 114] on span "The student will see shows for free and learn more about theater in general" at bounding box center [298, 114] width 178 height 8
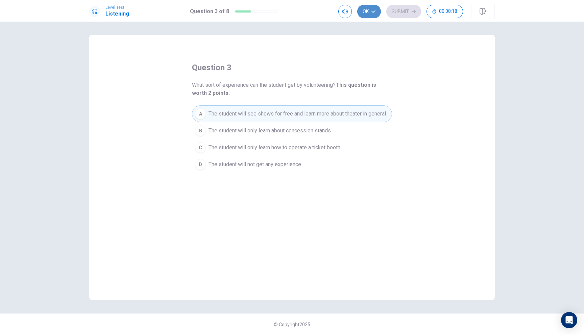
click at [375, 13] on icon "button" at bounding box center [374, 11] width 4 height 4
click at [404, 10] on button "Submit" at bounding box center [404, 12] width 35 height 14
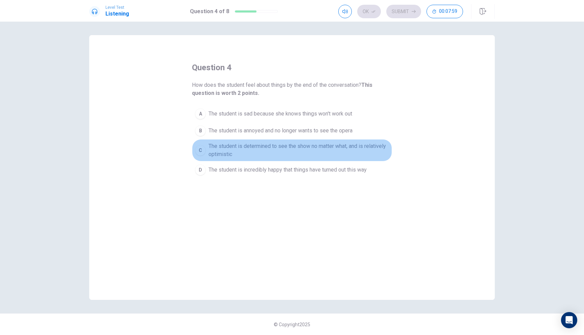
click at [203, 151] on div "C" at bounding box center [200, 150] width 11 height 11
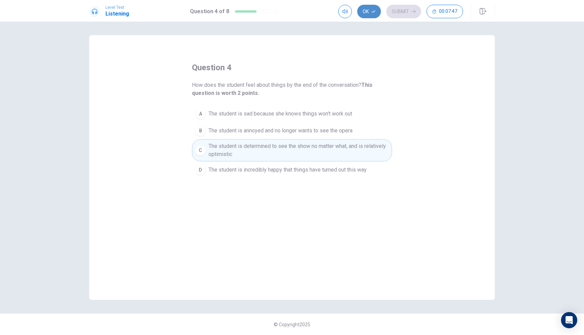
click at [370, 14] on button "Ok" at bounding box center [369, 12] width 24 height 14
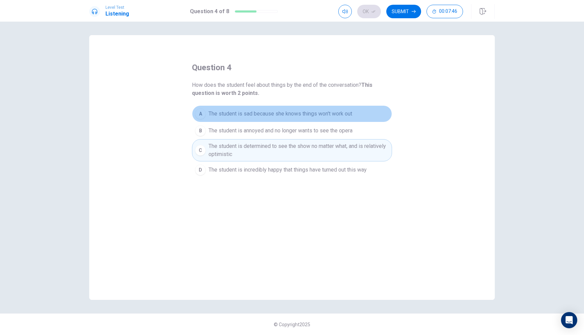
click at [321, 120] on button "A The student is sad because she knows things won't work out" at bounding box center [292, 114] width 200 height 17
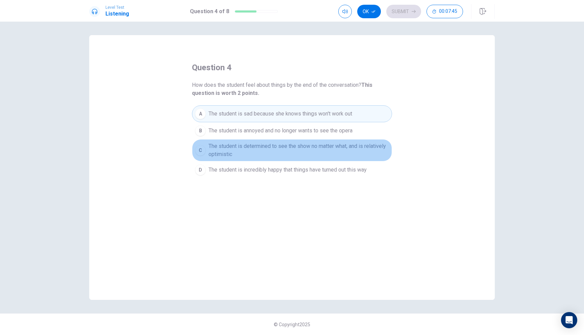
click at [316, 143] on span "The student is determined to see the show no matter what, and is relatively opt…" at bounding box center [299, 150] width 181 height 16
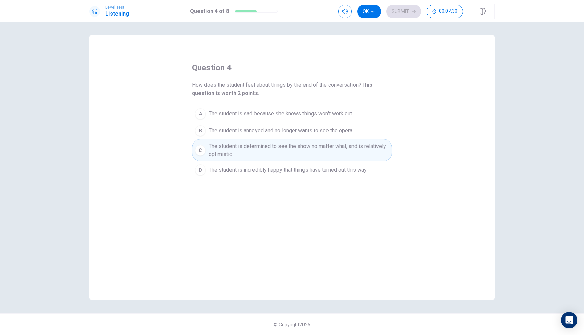
click at [373, 19] on div "Ok Submit 00:07:30" at bounding box center [417, 11] width 157 height 15
click at [373, 8] on button "Ok" at bounding box center [369, 12] width 24 height 14
click at [407, 6] on button "Submit" at bounding box center [404, 12] width 35 height 14
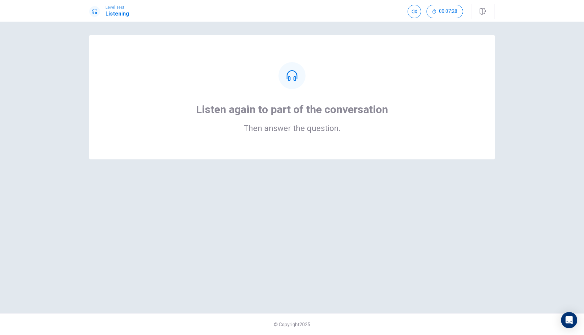
click at [292, 82] on div at bounding box center [292, 75] width 27 height 27
click at [292, 83] on div at bounding box center [292, 75] width 27 height 27
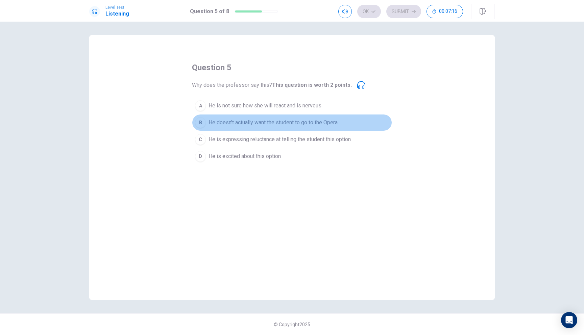
click at [285, 120] on span "He doesn't actually want the student to go to the Opera" at bounding box center [273, 123] width 129 height 8
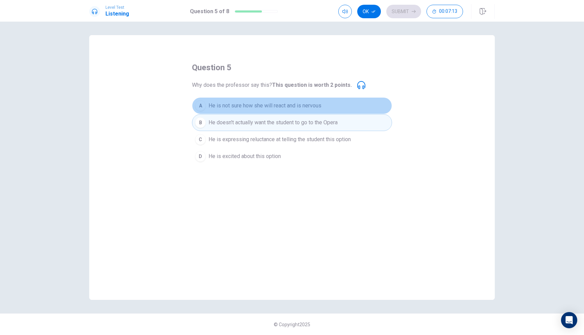
click at [310, 107] on span "He is not sure how she will react and is nervous" at bounding box center [265, 106] width 113 height 8
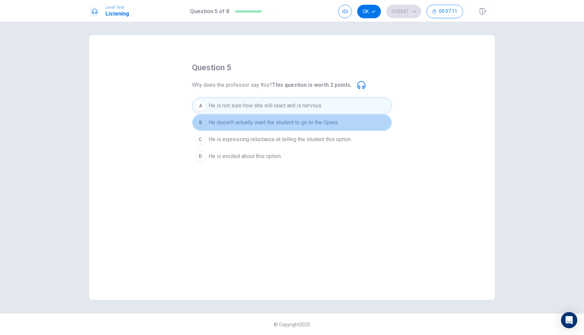
click at [293, 127] on button "B He doesn't actually want the student to go to the Opera" at bounding box center [292, 122] width 200 height 17
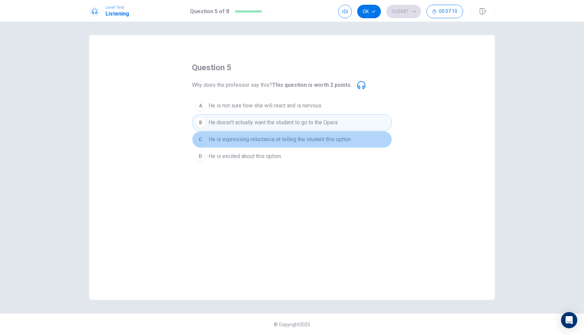
click at [298, 134] on button "C He is expressing reluctance at telling the student this option" at bounding box center [292, 139] width 200 height 17
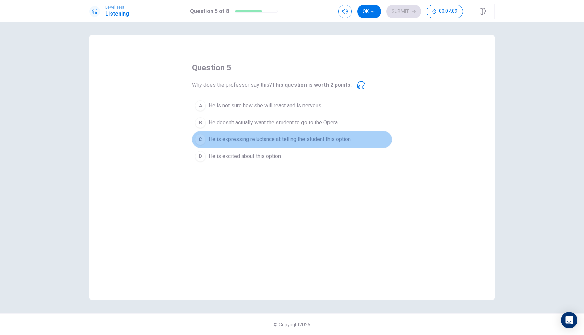
click at [301, 146] on button "C He is expressing reluctance at telling the student this option" at bounding box center [292, 139] width 200 height 17
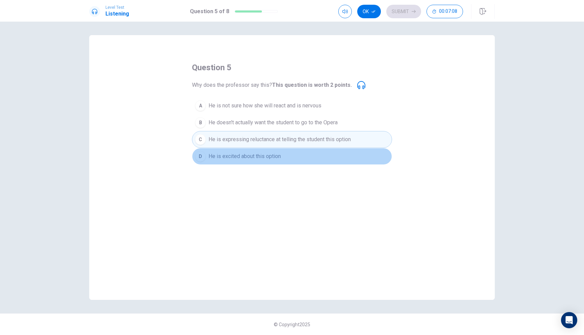
click at [301, 158] on button "D He is excited about this option" at bounding box center [292, 156] width 200 height 17
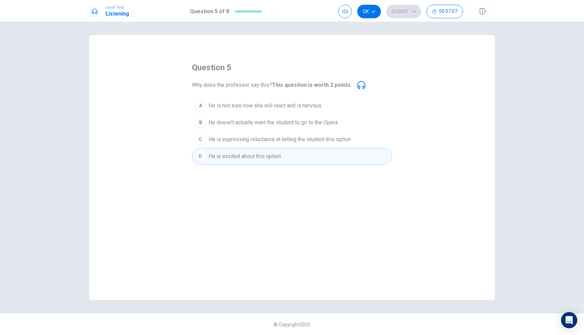
click at [298, 147] on button "C He is expressing reluctance at telling the student this option" at bounding box center [292, 139] width 200 height 17
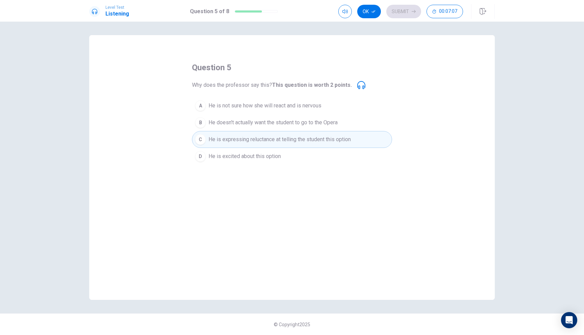
click at [301, 118] on button "B He doesn't actually want the student to go to the Opera" at bounding box center [292, 122] width 200 height 17
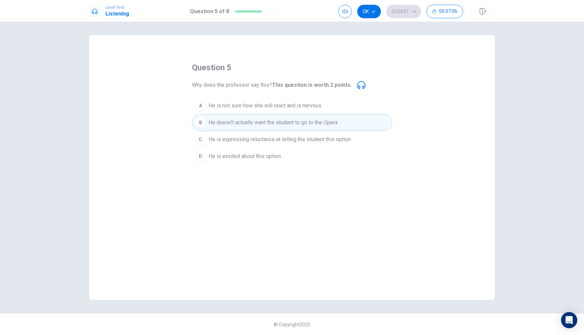
click at [307, 95] on div "question 5 Why does the professor say this? This question is worth 2 points. A …" at bounding box center [292, 113] width 200 height 103
click at [306, 111] on button "A He is not sure how she will react and is nervous" at bounding box center [292, 105] width 200 height 17
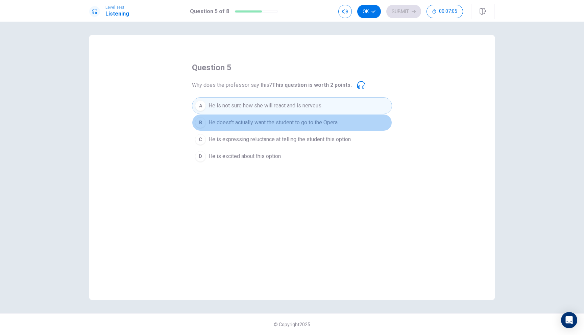
click at [301, 123] on span "He doesn't actually want the student to go to the Opera" at bounding box center [273, 123] width 129 height 8
click at [301, 127] on button "B He doesn't actually want the student to go to the Opera" at bounding box center [292, 122] width 200 height 17
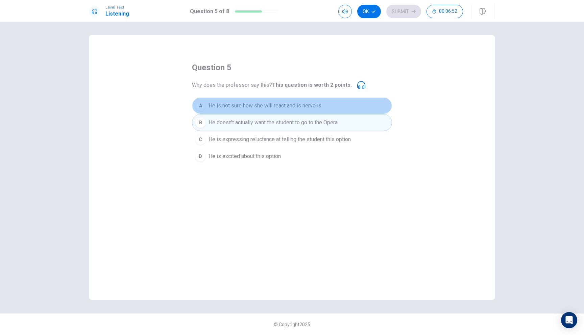
click at [309, 111] on button "A He is not sure how she will react and is nervous" at bounding box center [292, 105] width 200 height 17
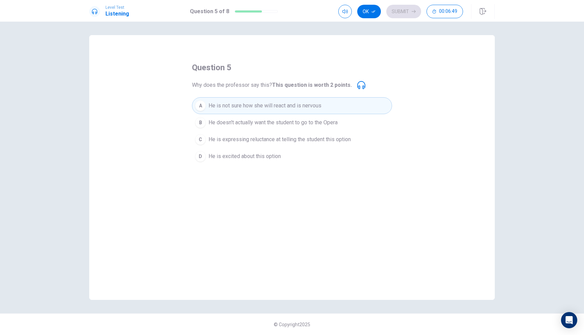
click at [309, 111] on button "A He is not sure how she will react and is nervous" at bounding box center [292, 105] width 200 height 17
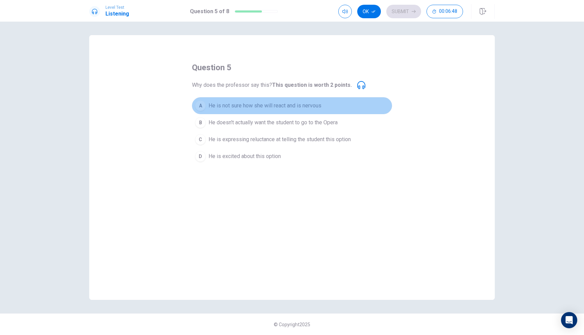
click at [309, 111] on button "A He is not sure how she will react and is nervous" at bounding box center [292, 105] width 200 height 17
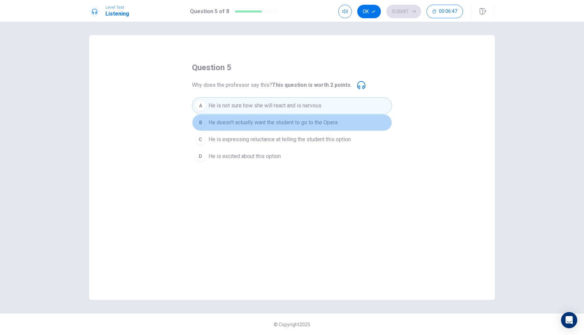
click at [309, 118] on button "B He doesn't actually want the student to go to the Opera" at bounding box center [292, 122] width 200 height 17
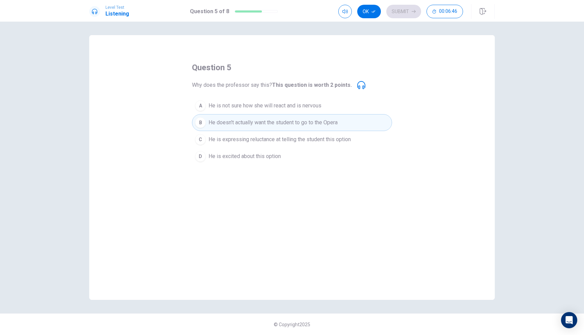
click at [309, 118] on button "B He doesn't actually want the student to go to the Opera" at bounding box center [292, 122] width 200 height 17
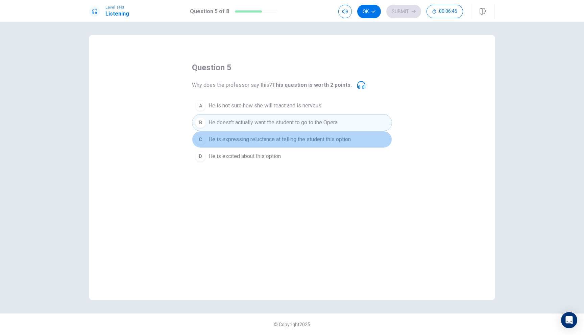
click at [309, 139] on span "He is expressing reluctance at telling the student this option" at bounding box center [280, 140] width 142 height 8
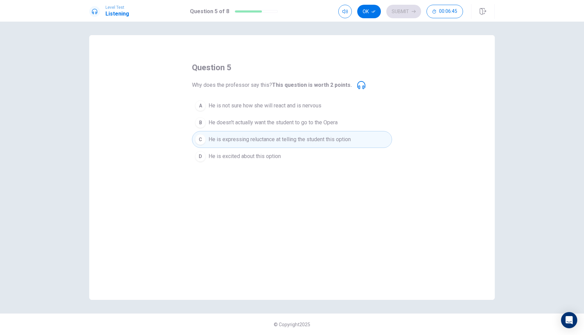
click at [309, 139] on span "He is expressing reluctance at telling the student this option" at bounding box center [280, 140] width 142 height 8
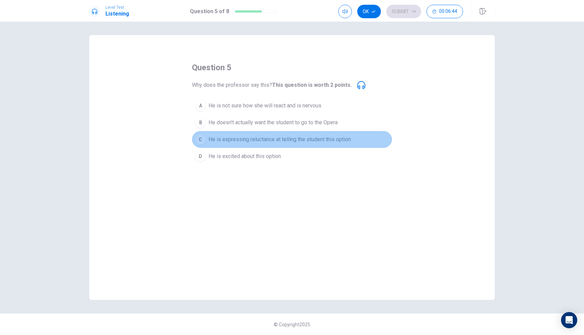
click at [309, 139] on span "He is expressing reluctance at telling the student this option" at bounding box center [280, 140] width 142 height 8
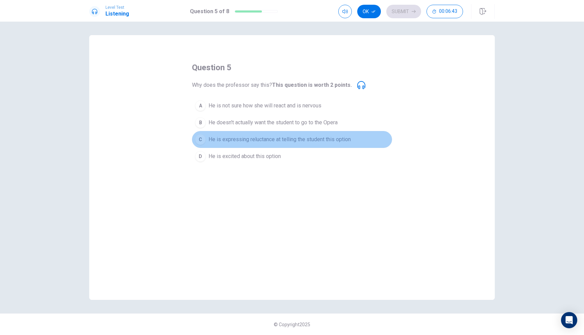
click at [309, 139] on span "He is expressing reluctance at telling the student this option" at bounding box center [280, 140] width 142 height 8
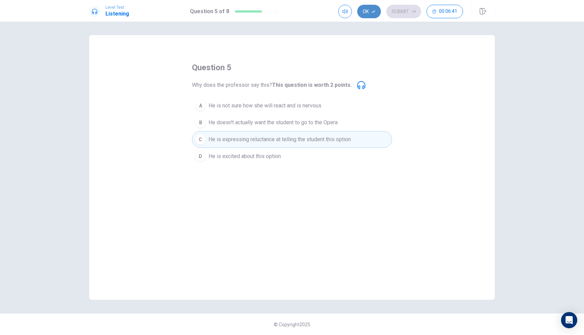
click at [365, 7] on button "Ok" at bounding box center [369, 12] width 24 height 14
click at [402, 9] on button "Submit" at bounding box center [404, 12] width 35 height 14
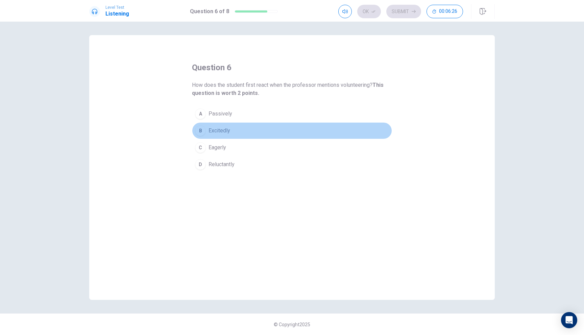
click at [205, 131] on div "B" at bounding box center [200, 130] width 11 height 11
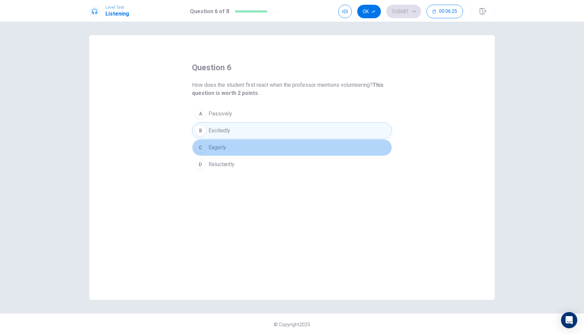
click at [211, 142] on button "C Eagerly" at bounding box center [292, 147] width 200 height 17
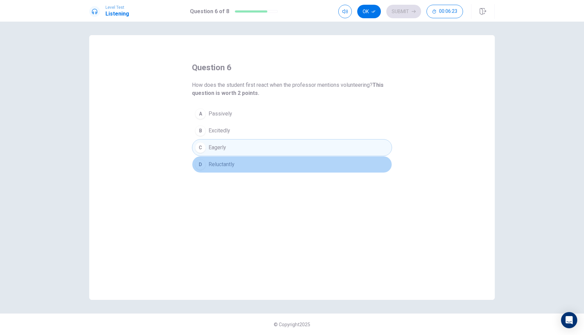
click at [221, 169] on button "D Reluctantly" at bounding box center [292, 164] width 200 height 17
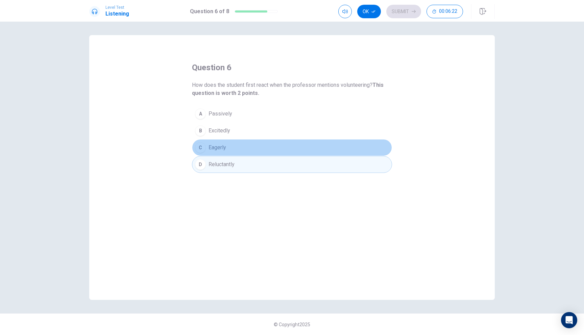
click at [235, 142] on button "C Eagerly" at bounding box center [292, 147] width 200 height 17
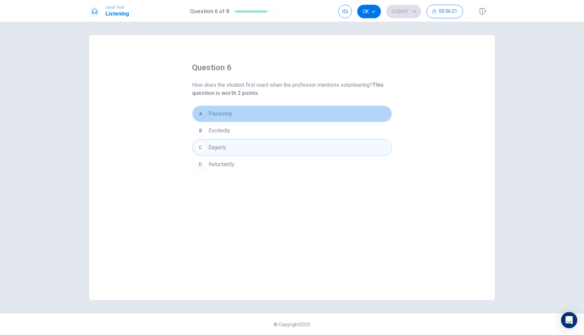
click at [237, 117] on button "A Passively" at bounding box center [292, 114] width 200 height 17
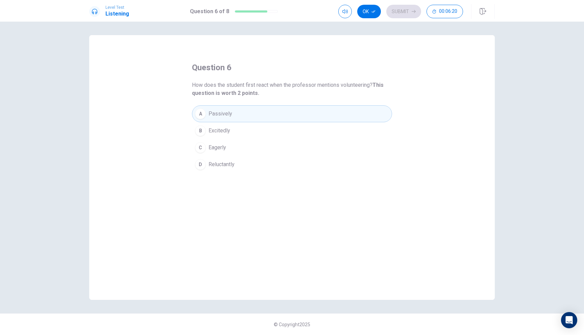
click at [239, 133] on button "B Excitedly" at bounding box center [292, 130] width 200 height 17
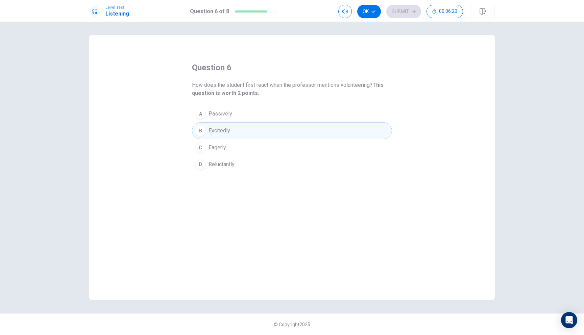
click at [239, 140] on button "C Eagerly" at bounding box center [292, 147] width 200 height 17
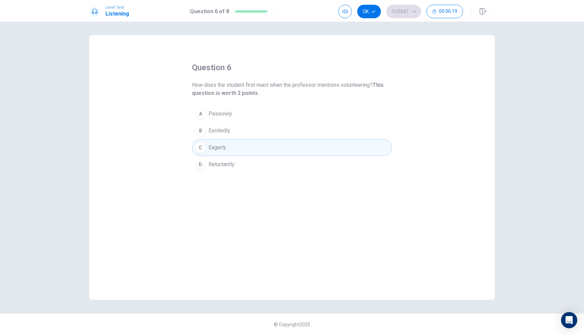
click at [241, 177] on div "question 6 How does the student first react when the professor mentions volunte…" at bounding box center [292, 167] width 406 height 265
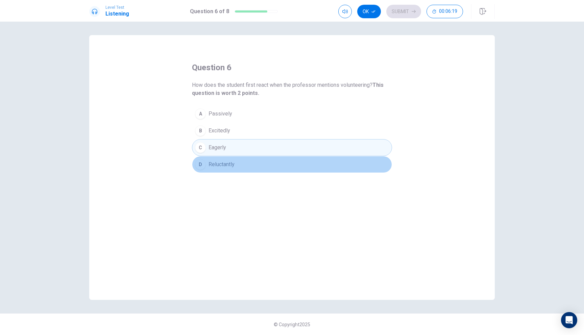
click at [243, 166] on button "D Reluctantly" at bounding box center [292, 164] width 200 height 17
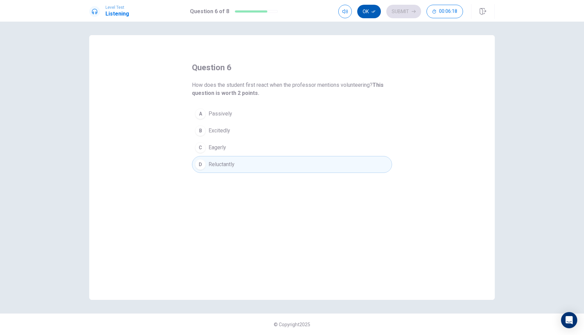
click at [368, 7] on button "Ok" at bounding box center [369, 12] width 24 height 14
click at [391, 15] on button "Submit" at bounding box center [404, 12] width 35 height 14
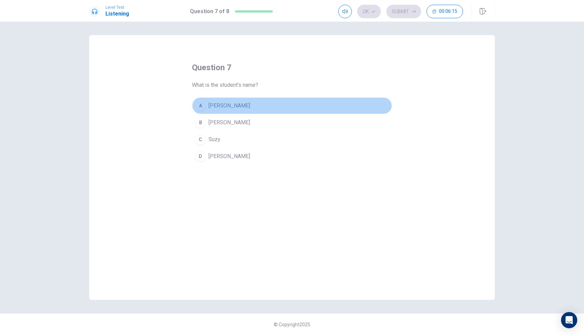
click at [252, 102] on button "A [PERSON_NAME]" at bounding box center [292, 105] width 200 height 17
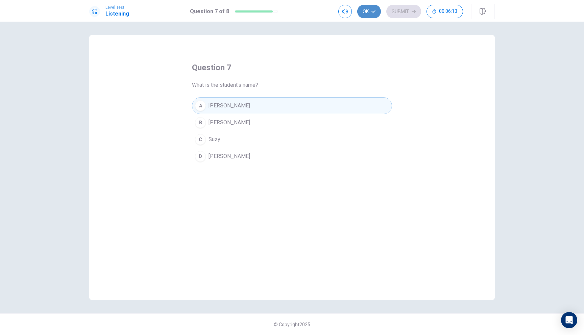
click at [374, 15] on button "Ok" at bounding box center [369, 12] width 24 height 14
click at [397, 14] on button "Submit" at bounding box center [404, 12] width 35 height 14
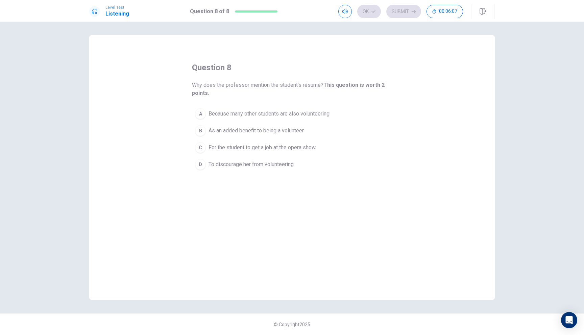
drag, startPoint x: 271, startPoint y: 86, endPoint x: 304, endPoint y: 89, distance: 34.0
click at [304, 89] on span "Why does the professor mention the student’s résumé? This question is worth 2 p…" at bounding box center [292, 89] width 200 height 16
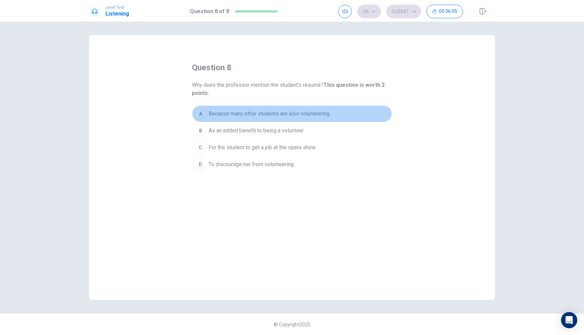
click at [252, 112] on span "Because many other students are also volunteering" at bounding box center [269, 114] width 121 height 8
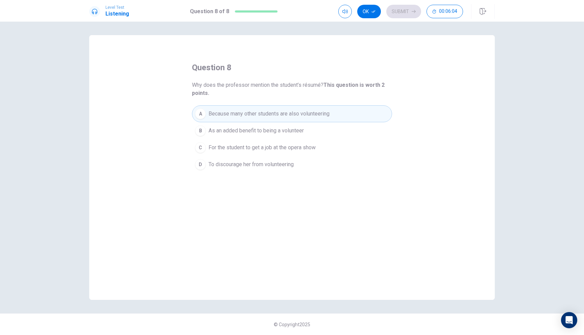
click at [265, 122] on button "A Because many other students are also volunteering" at bounding box center [292, 114] width 200 height 17
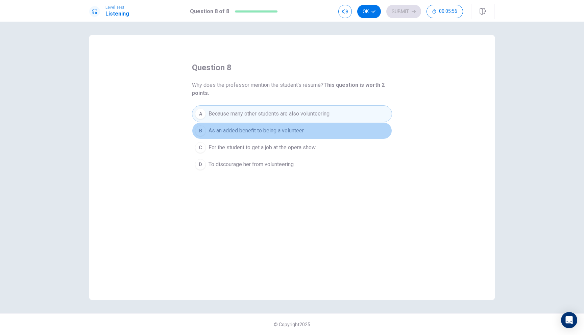
click at [268, 132] on span "As an added benefit to being a volunteer" at bounding box center [256, 131] width 95 height 8
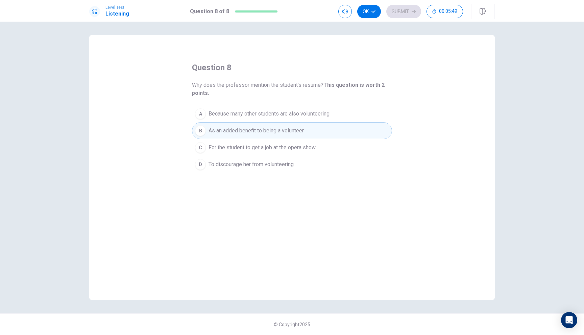
click at [272, 151] on span "For the student to get a job at the opera show" at bounding box center [262, 148] width 107 height 8
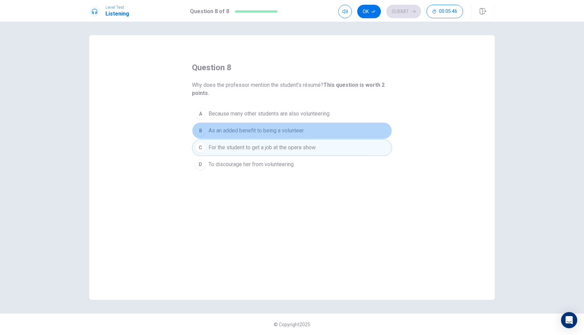
click at [311, 129] on button "B As an added benefit to being a volunteer" at bounding box center [292, 130] width 200 height 17
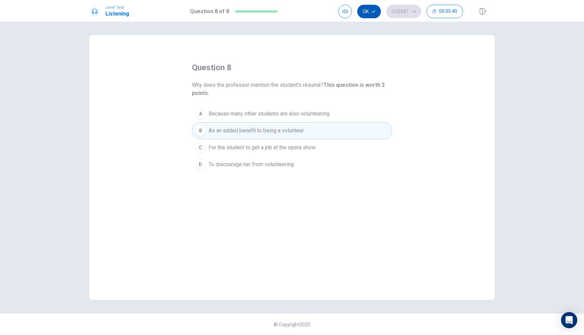
click at [370, 9] on button "Ok" at bounding box center [369, 12] width 24 height 14
click at [401, 10] on button "Submit" at bounding box center [404, 12] width 35 height 14
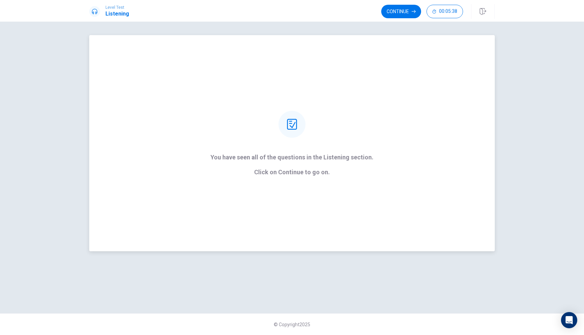
click at [282, 126] on div at bounding box center [292, 124] width 27 height 27
click at [288, 125] on icon at bounding box center [292, 124] width 10 height 11
click at [417, 13] on button "Continue" at bounding box center [401, 12] width 40 height 14
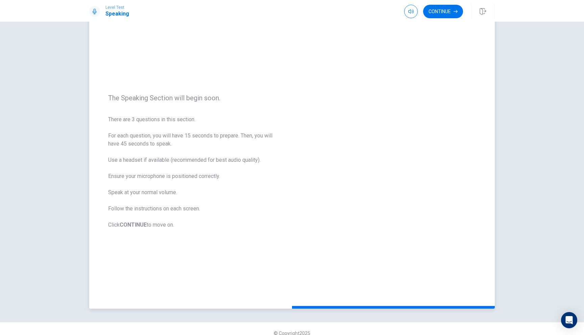
scroll to position [13, 0]
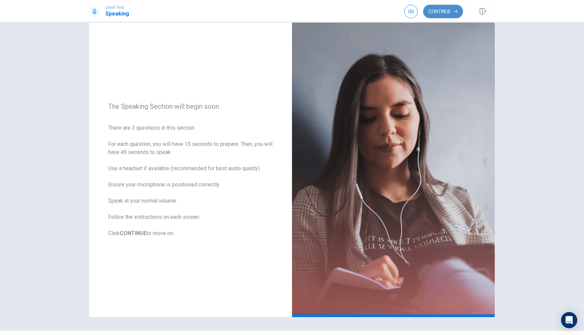
click at [438, 9] on button "Continue" at bounding box center [443, 12] width 40 height 14
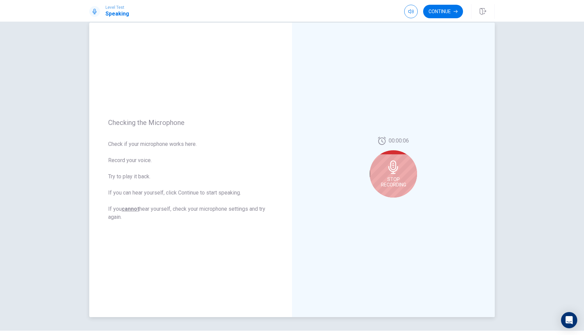
click at [372, 181] on div "Stop Recording" at bounding box center [393, 174] width 47 height 47
click at [402, 203] on icon "Play Audio" at bounding box center [400, 203] width 3 height 4
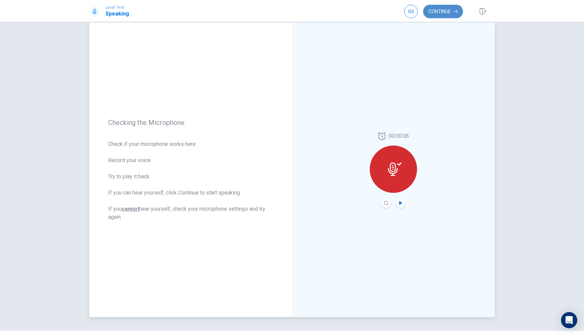
click at [444, 15] on button "Continue" at bounding box center [443, 12] width 40 height 14
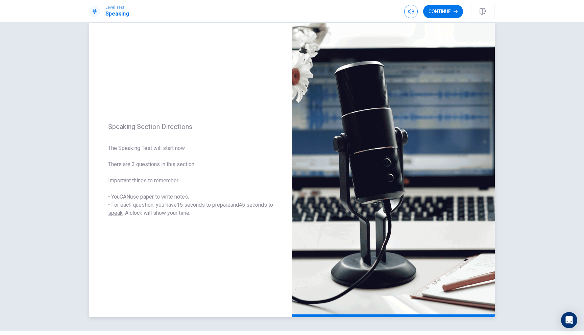
scroll to position [30, 0]
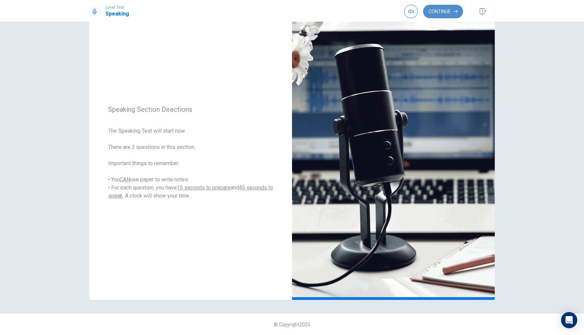
click at [447, 15] on button "Continue" at bounding box center [443, 12] width 40 height 14
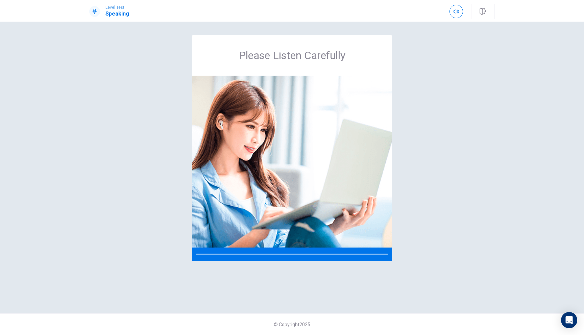
scroll to position [0, 0]
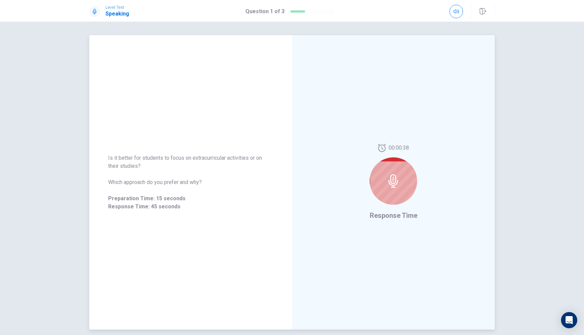
click at [392, 175] on icon at bounding box center [394, 182] width 14 height 14
click at [394, 182] on icon at bounding box center [394, 182] width 14 height 14
click at [395, 183] on icon at bounding box center [394, 182] width 10 height 14
click at [394, 225] on div "00:00:35 Response Time" at bounding box center [393, 182] width 203 height 295
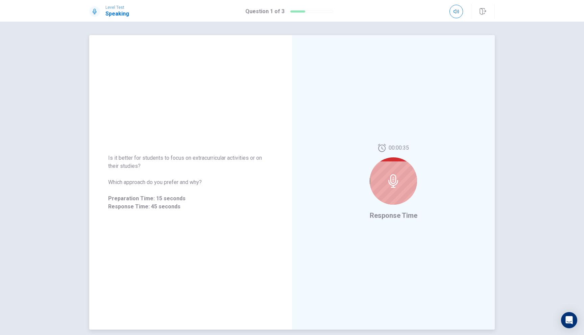
click at [395, 218] on span "Response Time" at bounding box center [394, 216] width 48 height 8
click at [398, 185] on icon at bounding box center [394, 182] width 14 height 14
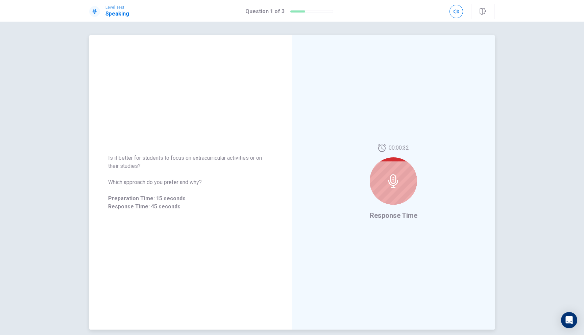
click at [398, 185] on icon at bounding box center [394, 182] width 14 height 14
click at [398, 187] on icon at bounding box center [394, 182] width 14 height 14
click at [403, 166] on div at bounding box center [393, 181] width 47 height 47
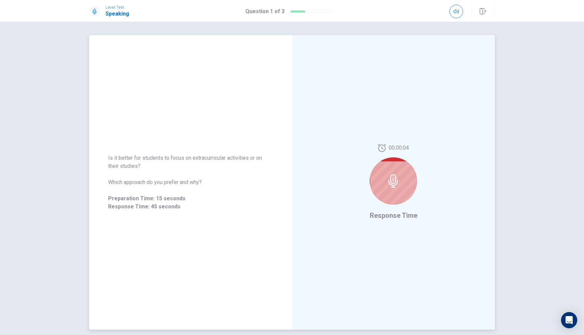
click at [403, 166] on div at bounding box center [393, 181] width 47 height 47
click at [402, 164] on div at bounding box center [393, 181] width 47 height 47
click at [401, 218] on span "Response Time" at bounding box center [394, 216] width 48 height 8
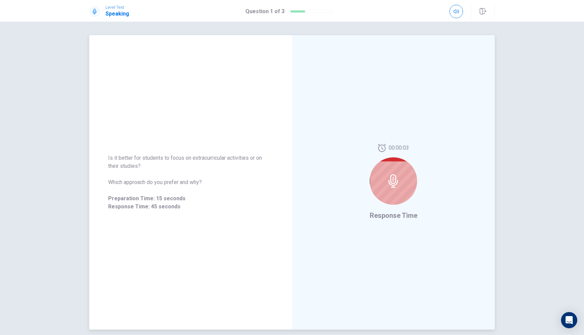
click at [401, 218] on span "Response Time" at bounding box center [394, 216] width 48 height 8
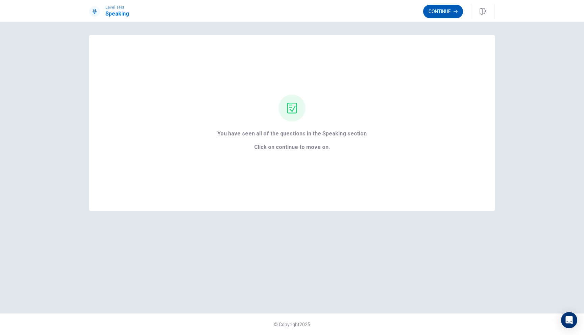
click at [453, 11] on button "Continue" at bounding box center [443, 12] width 40 height 14
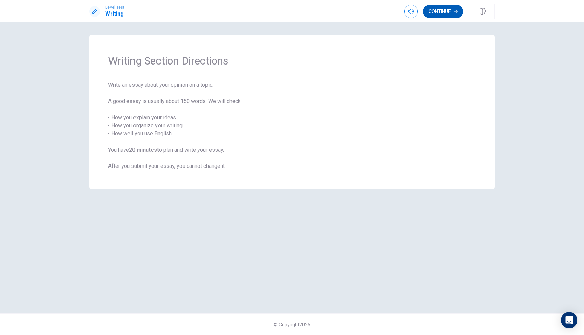
click at [455, 13] on icon "button" at bounding box center [456, 11] width 4 height 4
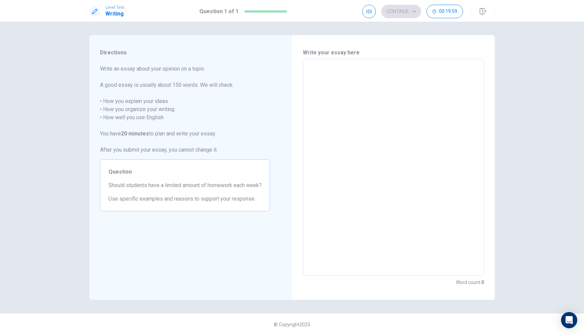
click at [330, 68] on textarea at bounding box center [394, 168] width 172 height 206
type textarea "x"
type textarea "i"
type textarea "x"
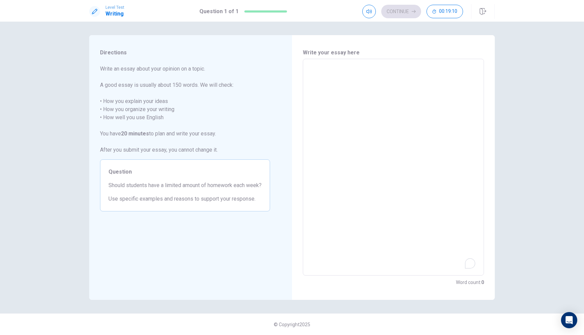
type textarea "i"
type textarea "x"
click at [323, 83] on textarea "i" at bounding box center [394, 168] width 172 height 206
type textarea "x"
type textarea "i"
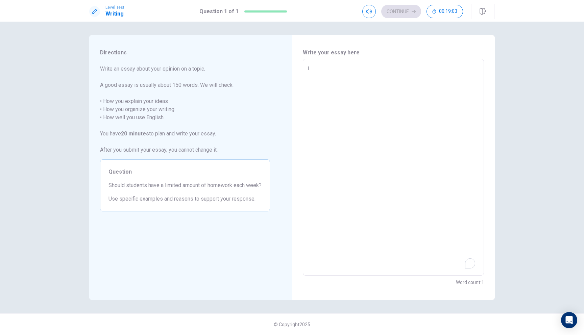
type textarea "x"
type textarea "i"
type textarea "x"
type textarea "i t"
type textarea "x"
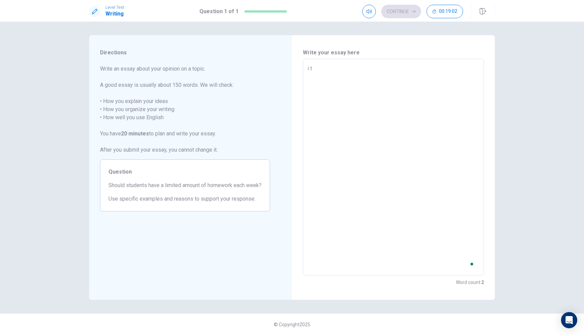
type textarea "i th"
type textarea "x"
type textarea "i thi"
type textarea "x"
type textarea "i thin"
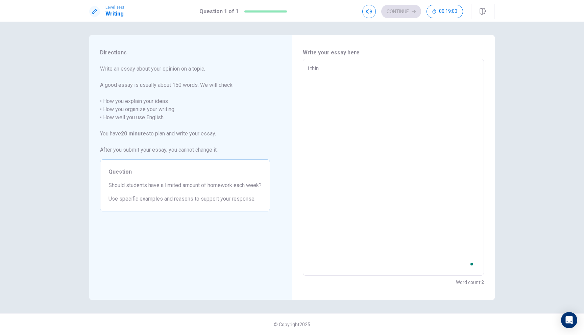
type textarea "x"
type textarea "i think"
type textarea "x"
type textarea "i think"
type textarea "x"
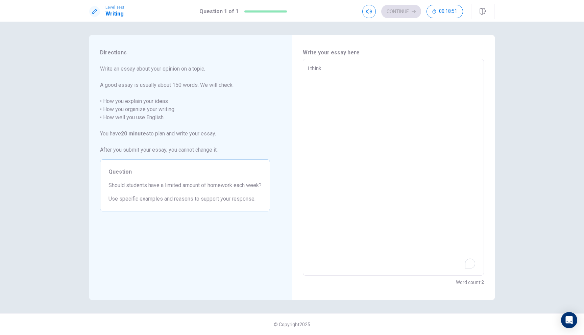
type textarea "i think"
type textarea "x"
type textarea "i think"
type textarea "x"
type textarea "i think"
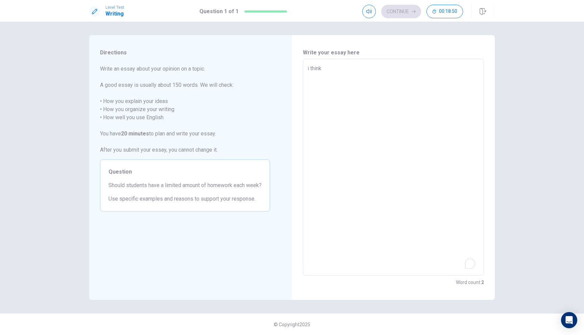
type textarea "x"
type textarea "i think"
type textarea "x"
type textarea "i think"
type textarea "x"
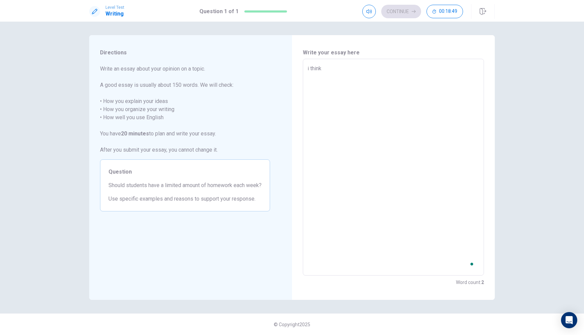
type textarea "i think"
type textarea "x"
type textarea "i think"
type textarea "x"
type textarea "i think"
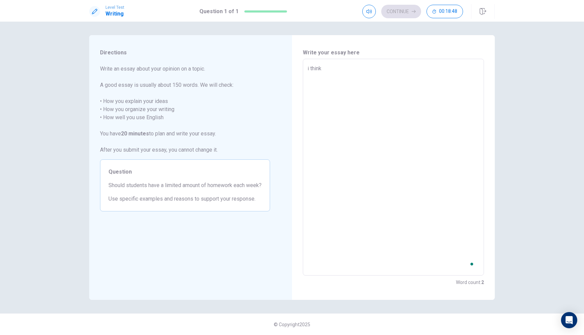
type textarea "x"
type textarea "i think"
type textarea "x"
type textarea "i think"
type textarea "x"
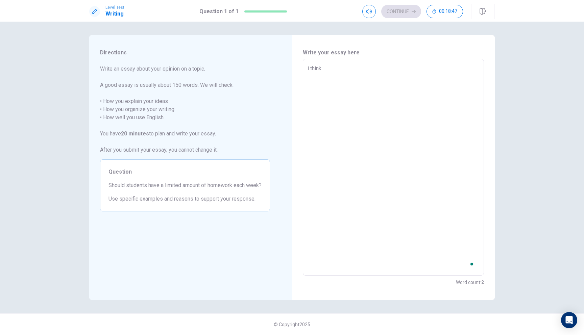
type textarea "i think"
type textarea "x"
type textarea "i think"
type textarea "x"
type textarea "i think s"
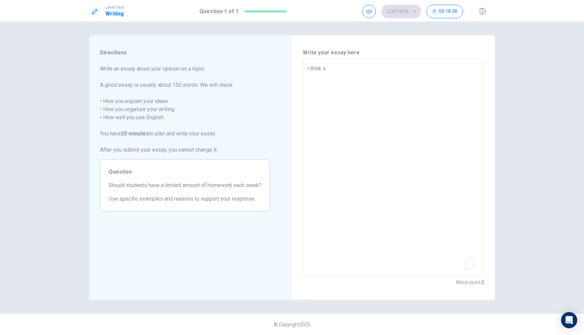
type textarea "x"
type textarea "i think sh"
type textarea "x"
type textarea "i think s"
type textarea "x"
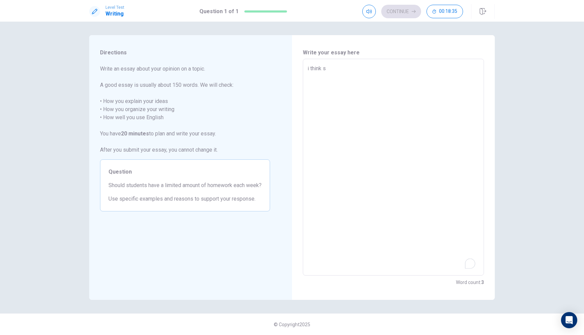
type textarea "i think st"
type textarea "x"
type textarea "i think stu"
type textarea "x"
type textarea "i think stud"
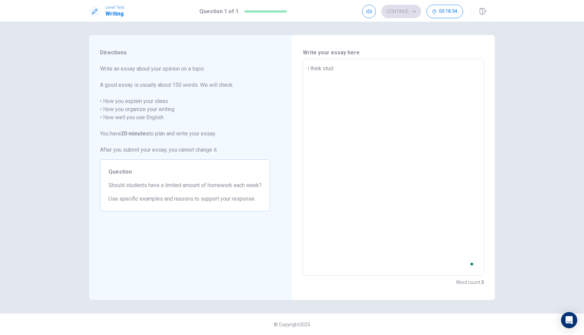
type textarea "x"
type textarea "i think stude"
type textarea "x"
type textarea "i think studen"
type textarea "x"
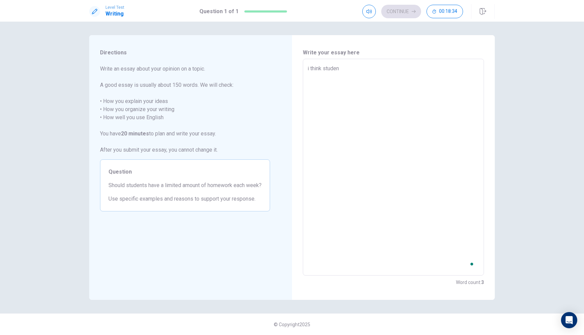
type textarea "i think student"
type textarea "x"
type textarea "i think students"
type textarea "x"
type textarea "i think students"
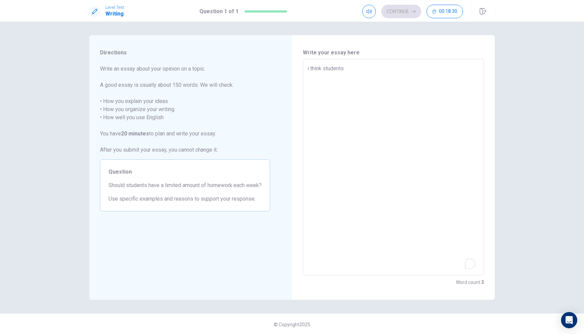
type textarea "x"
type textarea "i think students s"
type textarea "x"
type textarea "i think students sh"
type textarea "x"
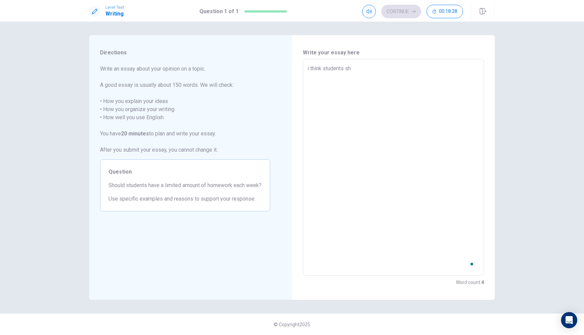
type textarea "i think students sho"
type textarea "x"
type textarea "i think students shou"
type textarea "x"
type textarea "i think students shoul"
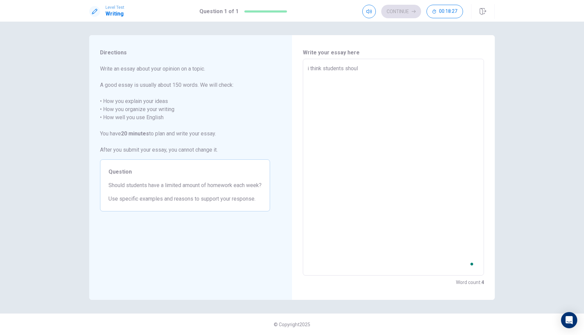
type textarea "x"
type textarea "i think students should"
type textarea "x"
type textarea "i think students should"
type textarea "x"
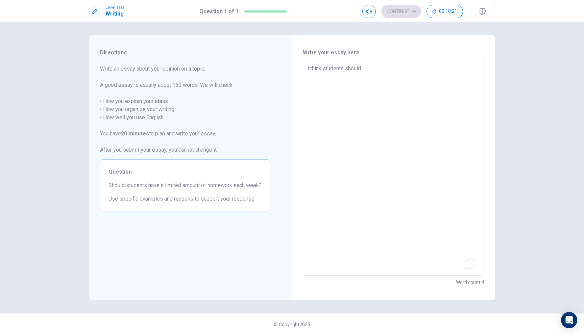
type textarea "i think students should h"
type textarea "x"
type textarea "i think students should ha"
type textarea "x"
type textarea "i think students should hav"
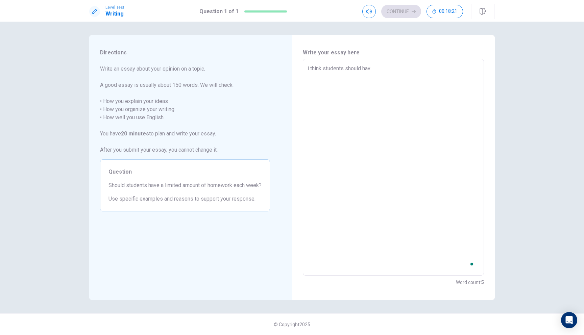
type textarea "x"
type textarea "i think students should have"
type textarea "x"
type textarea "i think students should have"
type textarea "x"
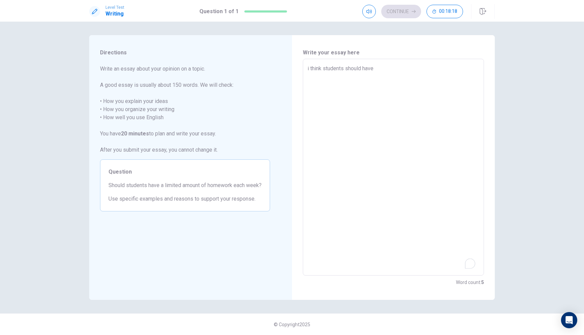
type textarea "i think students should have a"
type textarea "x"
type textarea "i think students should have a"
type textarea "x"
type textarea "i think students should have a l"
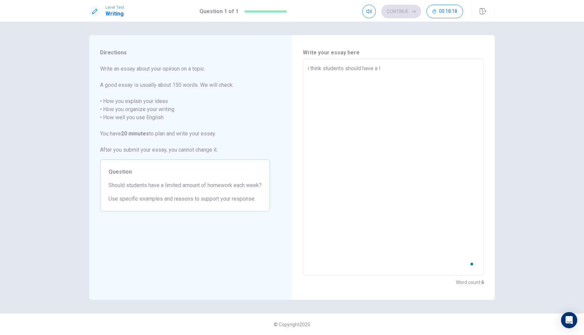
type textarea "x"
type textarea "i think students should have a li"
type textarea "x"
type textarea "i think students should have a lim"
type textarea "x"
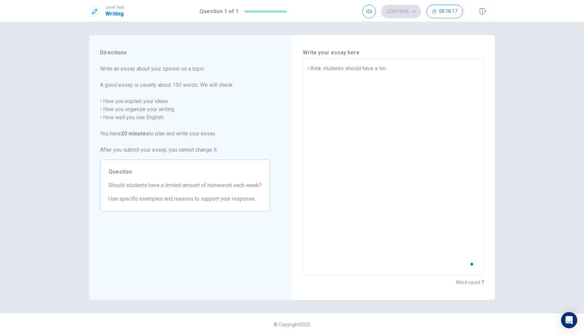
type textarea "i think students should have a limi"
type textarea "x"
type textarea "i think students should have a limit"
type textarea "x"
type textarea "i think students should have a limite"
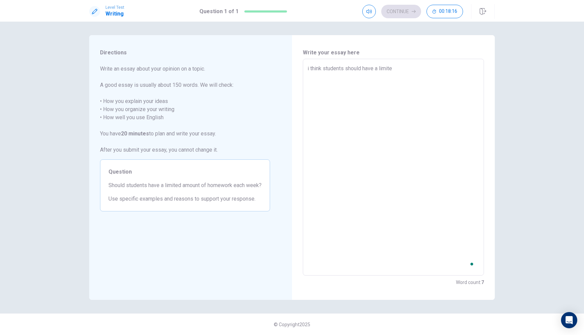
type textarea "x"
type textarea "i think students should have a limited"
type textarea "x"
type textarea "i think students should have a limited"
type textarea "x"
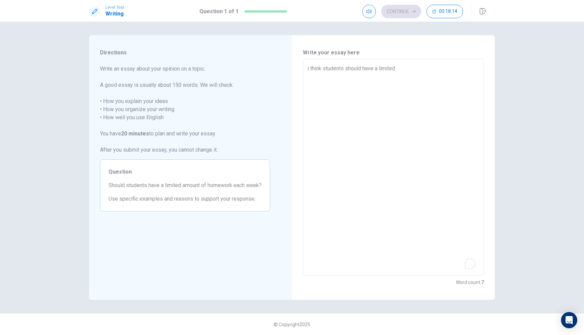
type textarea "i think students should have a limited a"
type textarea "x"
type textarea "i think students should have a limited am"
type textarea "x"
type textarea "i think students should have a limited amo"
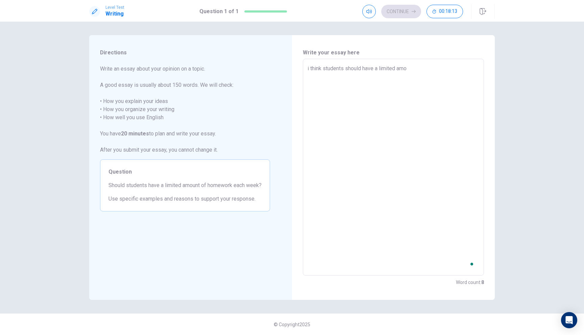
type textarea "x"
type textarea "i think students should have a limited amou"
type textarea "x"
type textarea "i think students should have a limited amoun"
type textarea "x"
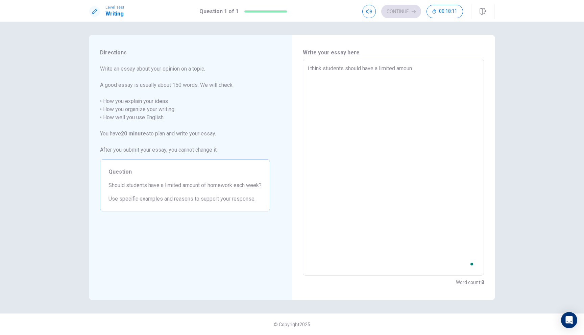
type textarea "i think students should have a limited amount"
type textarea "x"
type textarea "i think students should have a limited amount"
type textarea "x"
type textarea "i think students should have a limited amount o"
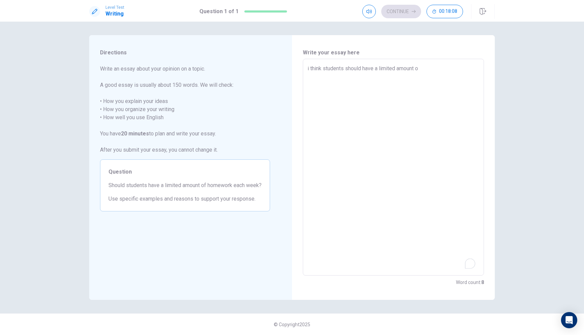
type textarea "x"
type textarea "i think students should have a limited amount of"
type textarea "x"
type textarea "i think students should have a limited amount of"
type textarea "x"
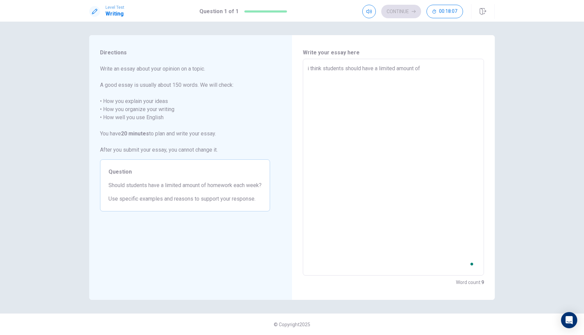
type textarea "i think students should have a limited amount of h"
type textarea "x"
type textarea "i think students should have a limited amount of ho"
type textarea "x"
type textarea "i think students should have a limited amount of hom"
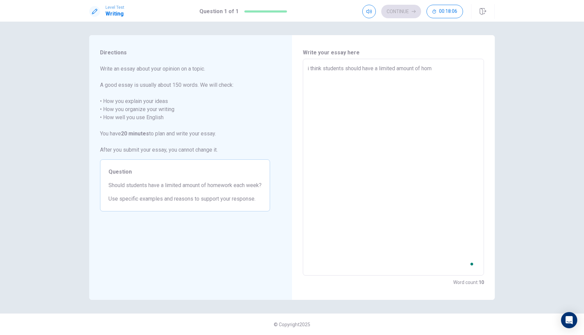
type textarea "x"
type textarea "i think students should have a limited amount of home"
type textarea "x"
type textarea "i think students should have a limited amount of homew"
type textarea "x"
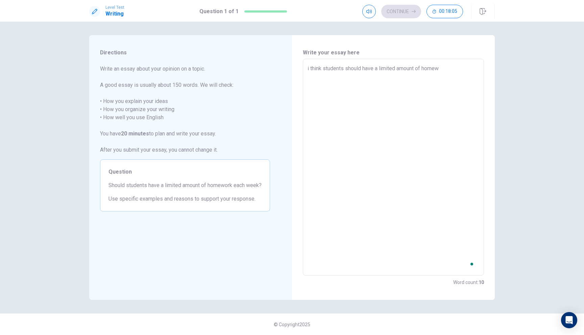
type textarea "i think students should have a limited amount of homewo"
type textarea "x"
type textarea "i think students should have a limited amount of homewor"
type textarea "x"
type textarea "i think students should have a limited amount of homework"
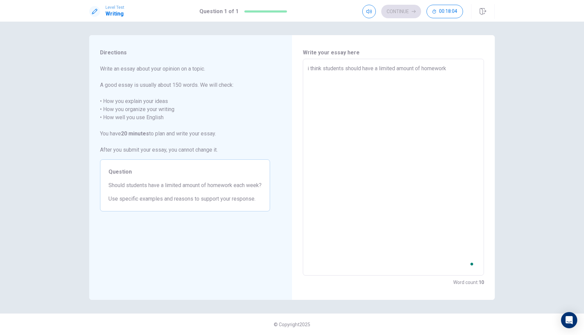
type textarea "x"
type textarea "i think students should have a limited amount of homework"
type textarea "x"
type textarea "i think students should have a limited amount of homework e"
type textarea "x"
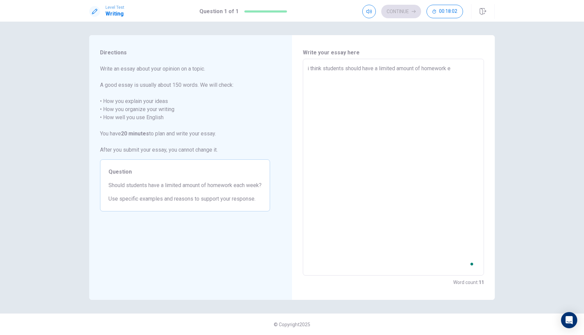
type textarea "i think students should have a limited amount of homework ea"
type textarea "x"
type textarea "i think students should have a limited amount of homework eac"
type textarea "x"
type textarea "i think students should have a limited amount of homework each"
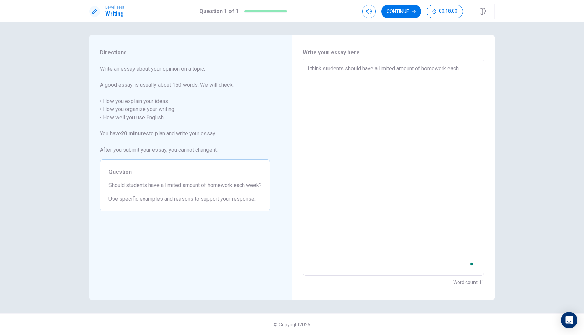
type textarea "x"
type textarea "i think students should have a limited amount of homework each"
type textarea "x"
type textarea "i think students should have a limited amount of homework each w"
type textarea "x"
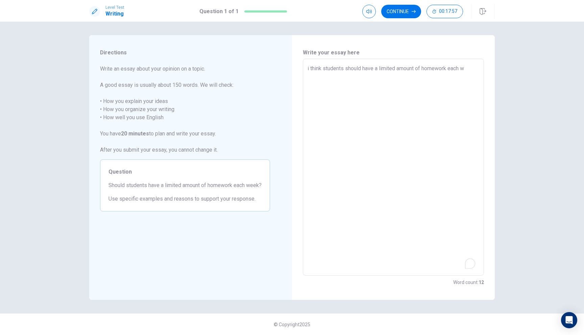
type textarea "i think students should have a limited amount of homework each we"
type textarea "x"
type textarea "i think students should have a limited amount of homework each wee"
type textarea "x"
type textarea "i think students should have a limited amount of homework each week"
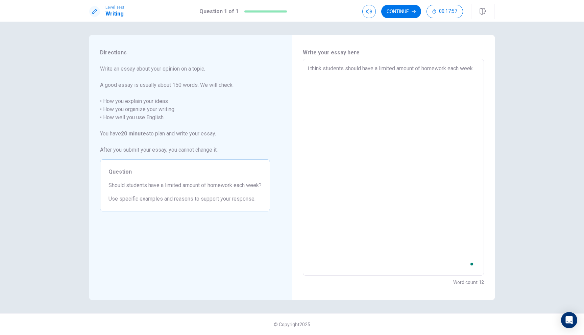
type textarea "x"
type textarea "i think students should have a limited amount of homework each week"
type textarea "x"
type textarea "i think students should have a limited amount of homework each week"
type textarea "x"
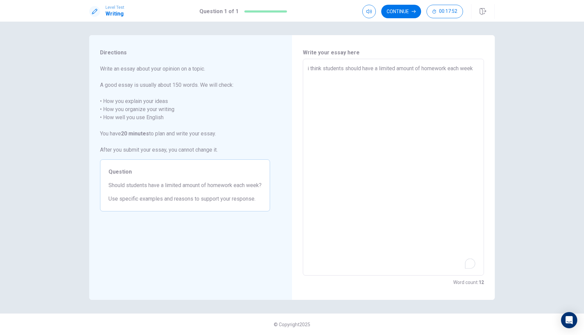
type textarea "i think students should have a limited amount of homework each week"
type textarea "x"
type textarea "i think students should have a limited amount of homework each week"
type textarea "x"
type textarea "i think students should have a limited amount of homework each week b"
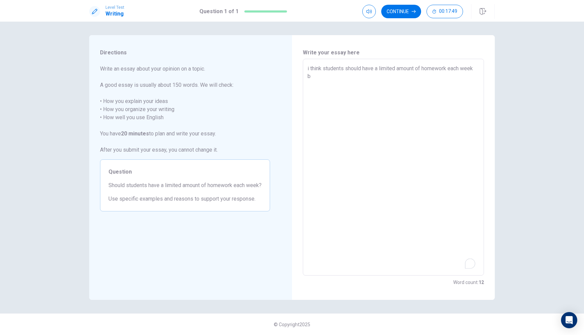
type textarea "x"
type textarea "i think students should have a limited amount of homework each week be"
type textarea "x"
type textarea "i think students should have a limited amount of homework each week bec"
type textarea "x"
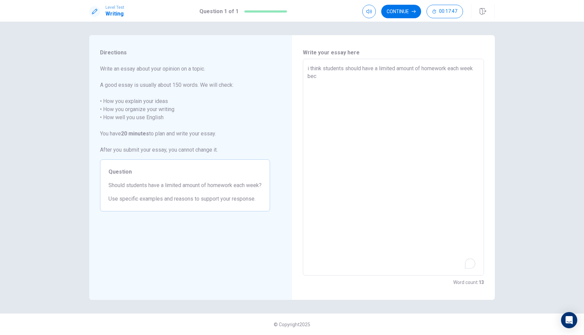
type textarea "i think students should have a limited amount of homework each week beca"
type textarea "x"
type textarea "i think students should have a limited amount of homework each week becau"
type textarea "x"
type textarea "i think students should have a limited amount of homework each week becaus"
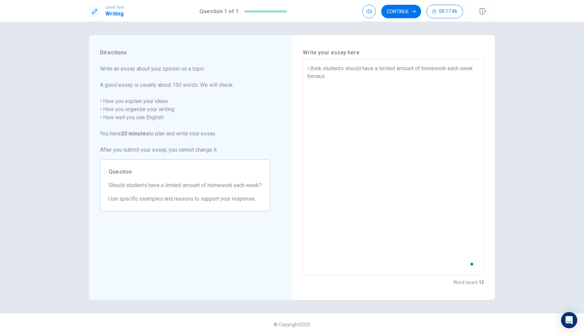
type textarea "x"
type textarea "i think students should have a limited amount of homework each week because"
type textarea "x"
type textarea "i think students should have a limited amount of homework each week because"
type textarea "x"
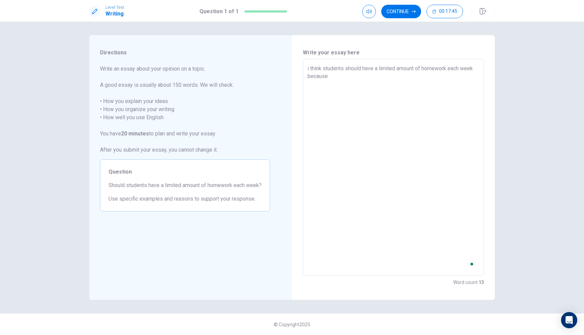
type textarea "i think students should have a limited amount of homework each week because s"
type textarea "x"
type textarea "i think students should have a limited amount of homework each week because so"
type textarea "x"
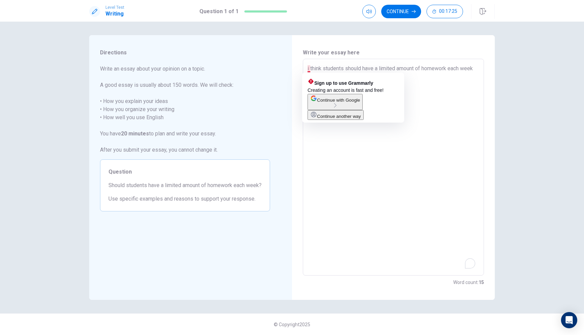
click at [308, 68] on textarea "i think students should have a limited amount of homework each week because som…" at bounding box center [394, 168] width 172 height 206
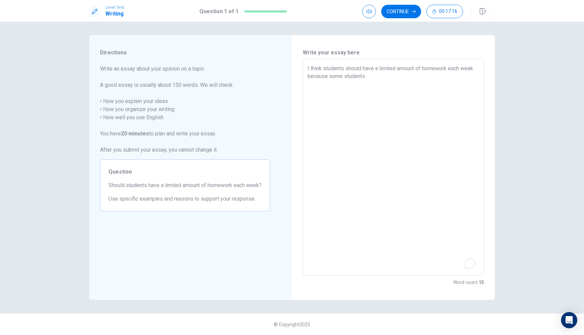
click at [374, 75] on textarea "I think students should have a limited amount of homework each week because som…" at bounding box center [394, 168] width 172 height 206
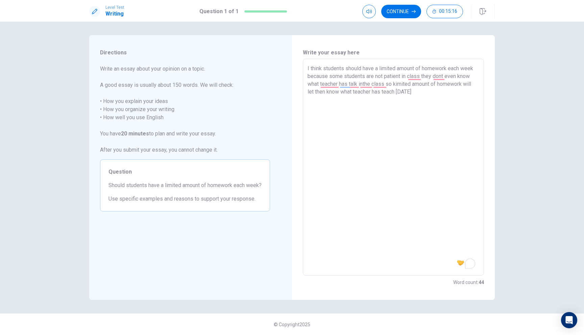
click at [398, 84] on textarea "I think students should have a limited amount of homework each week because som…" at bounding box center [394, 168] width 172 height 206
click at [326, 92] on textarea "I think students should have a limited amount of homework each week because som…" at bounding box center [394, 168] width 172 height 206
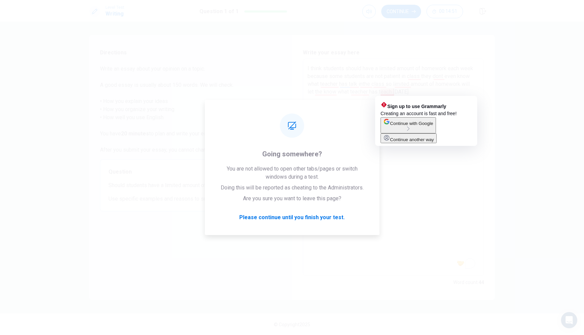
click at [401, 109] on span "Sign up to use Grammarly" at bounding box center [417, 106] width 59 height 5
click at [403, 143] on button "Continue another way" at bounding box center [409, 139] width 56 height 10
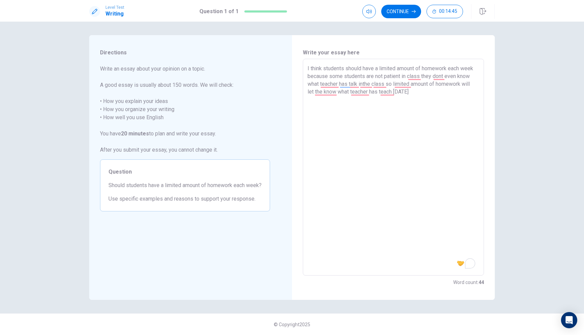
click at [500, 77] on div "Directions Write an essay about your opinion on a topic. A good essay is usuall…" at bounding box center [291, 167] width 427 height 265
click at [433, 92] on textarea "I think students should have a limited amount of homework each week because som…" at bounding box center [394, 168] width 172 height 206
click at [322, 90] on textarea "I think students should have a limited amount of homework each week because som…" at bounding box center [394, 168] width 172 height 206
click at [429, 97] on textarea "I think students should have a limited amount of homework each week because som…" at bounding box center [394, 168] width 172 height 206
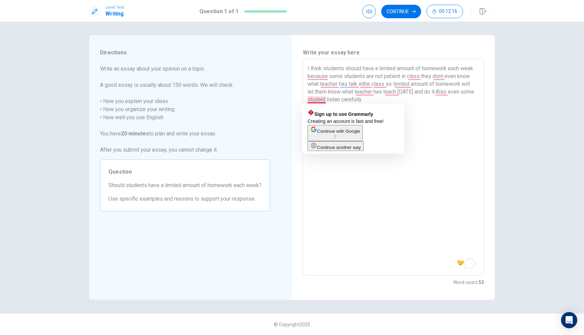
click at [325, 100] on textarea "I think students should have a limited amount of homework each week because som…" at bounding box center [394, 168] width 172 height 206
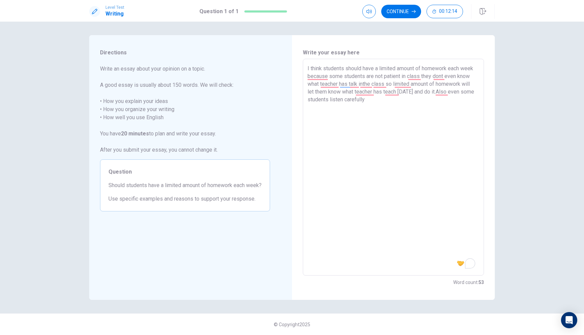
click at [372, 102] on textarea "I think students should have a limited amount of homework each week because som…" at bounding box center [394, 168] width 172 height 206
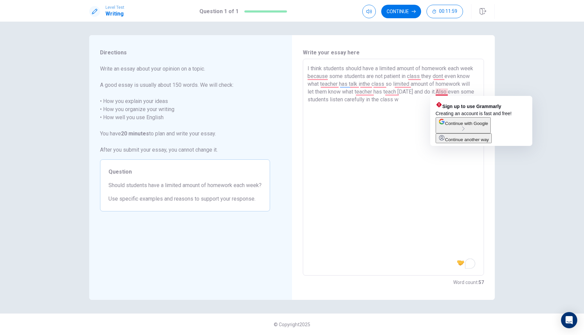
click at [438, 93] on textarea "I think students should have a limited amount of homework each week because som…" at bounding box center [394, 168] width 172 height 206
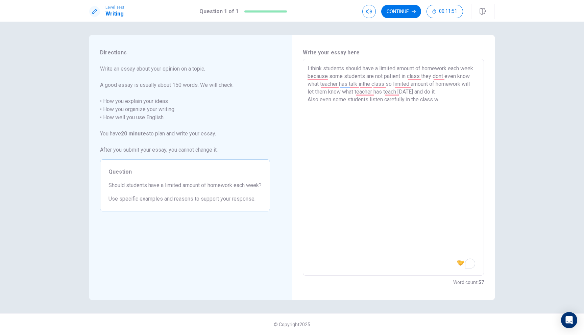
click at [445, 100] on textarea "I think students should have a limited amount of homework each week because som…" at bounding box center [394, 168] width 172 height 206
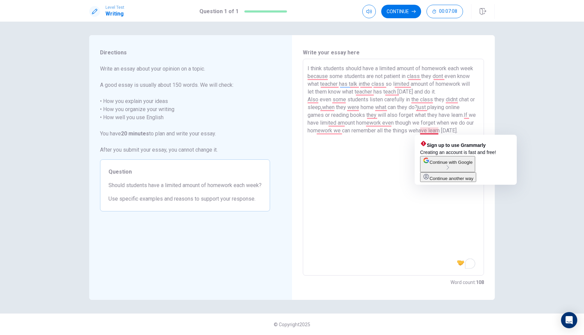
click at [427, 130] on textarea "I think students should have a limited amount of homework each week because som…" at bounding box center [394, 168] width 172 height 206
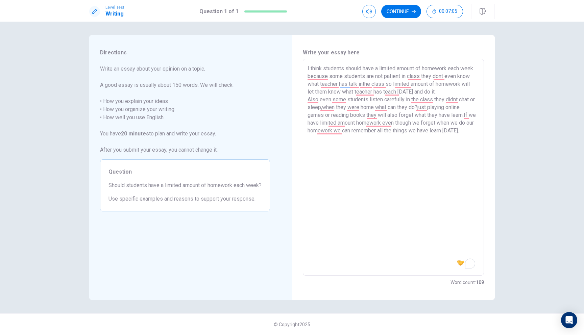
click at [343, 132] on textarea "I think students should have a limited amount of homework each week because som…" at bounding box center [394, 168] width 172 height 206
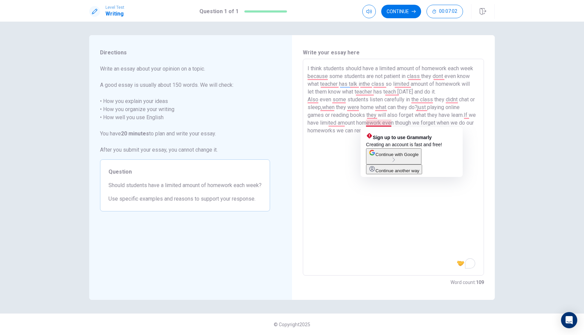
click at [392, 124] on textarea "I think students should have a limited amount of homework each week because som…" at bounding box center [394, 168] width 172 height 206
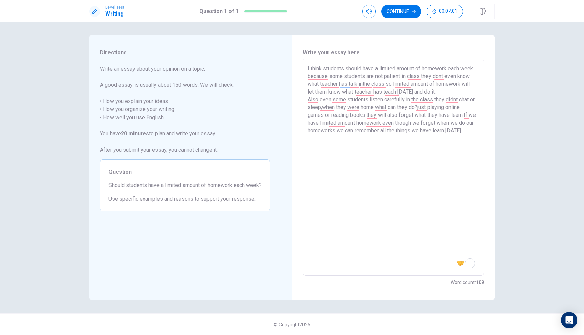
click at [391, 124] on textarea "I think students should have a limited amount of homework each week because som…" at bounding box center [394, 168] width 172 height 206
click at [346, 133] on textarea "I think students should have a limited amount of homework each week because som…" at bounding box center [394, 168] width 172 height 206
click at [477, 128] on textarea "I think students should have a limited amount of homework each week because som…" at bounding box center [394, 168] width 172 height 206
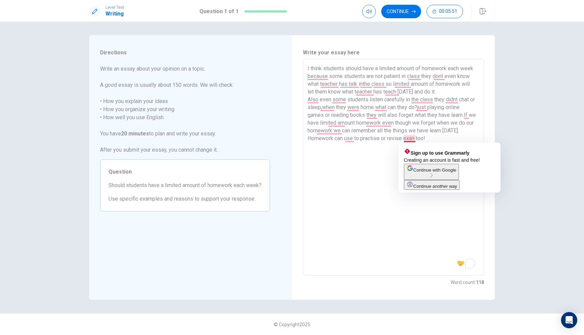
click at [415, 137] on textarea "I think students should have a limited amount of homework each week because som…" at bounding box center [394, 168] width 172 height 206
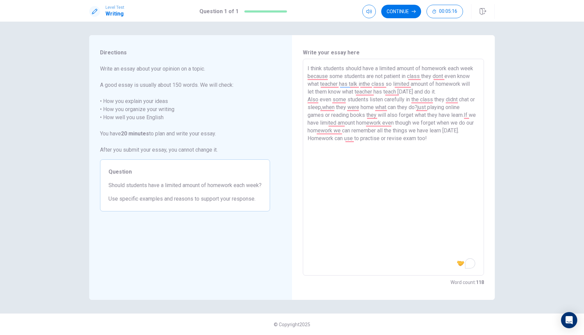
click at [435, 141] on textarea "I think students should have a limited amount of homework each week because som…" at bounding box center [394, 168] width 172 height 206
click at [470, 139] on textarea "I think students should have a limited amount of homework each week because som…" at bounding box center [394, 168] width 172 height 206
click at [342, 146] on textarea "I think students should have a limited amount of homework each week because som…" at bounding box center [394, 168] width 172 height 206
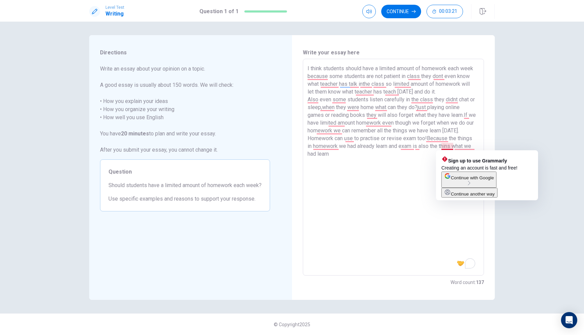
click at [453, 148] on textarea "I think students should have a limited amount of homework each week because som…" at bounding box center [394, 168] width 172 height 206
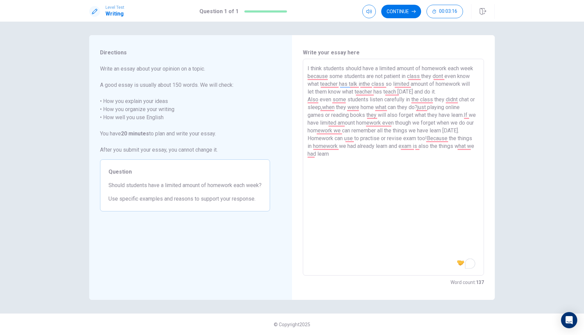
click at [350, 155] on textarea "I think students should have a limited amount of homework each week because som…" at bounding box center [394, 168] width 172 height 206
click at [404, 8] on button "Continue" at bounding box center [401, 12] width 40 height 14
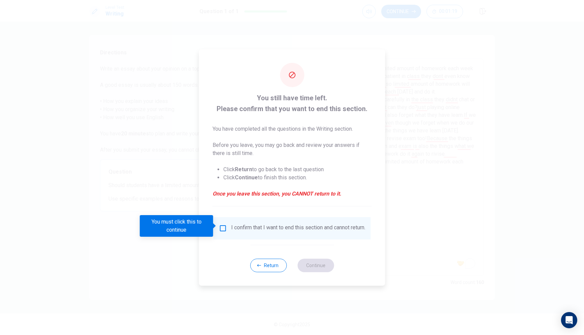
click at [225, 232] on div "I confirm that I want to end this section and cannot return." at bounding box center [292, 229] width 146 height 8
click at [221, 229] on input "You must click this to continue" at bounding box center [223, 229] width 8 height 8
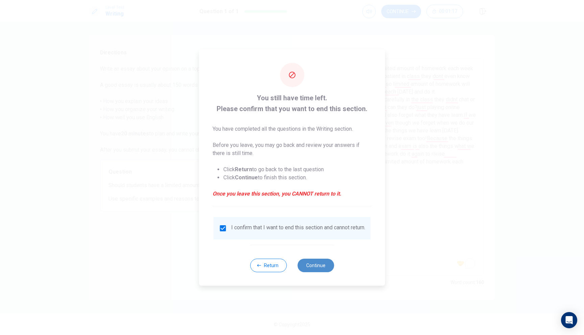
click at [316, 267] on button "Continue" at bounding box center [316, 266] width 37 height 14
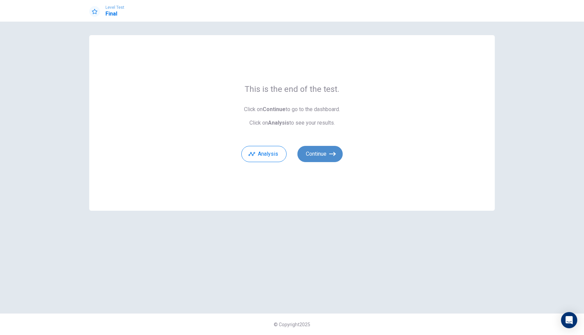
click at [330, 149] on button "Continue" at bounding box center [320, 154] width 45 height 16
